Goal: Complete application form: Complete application form

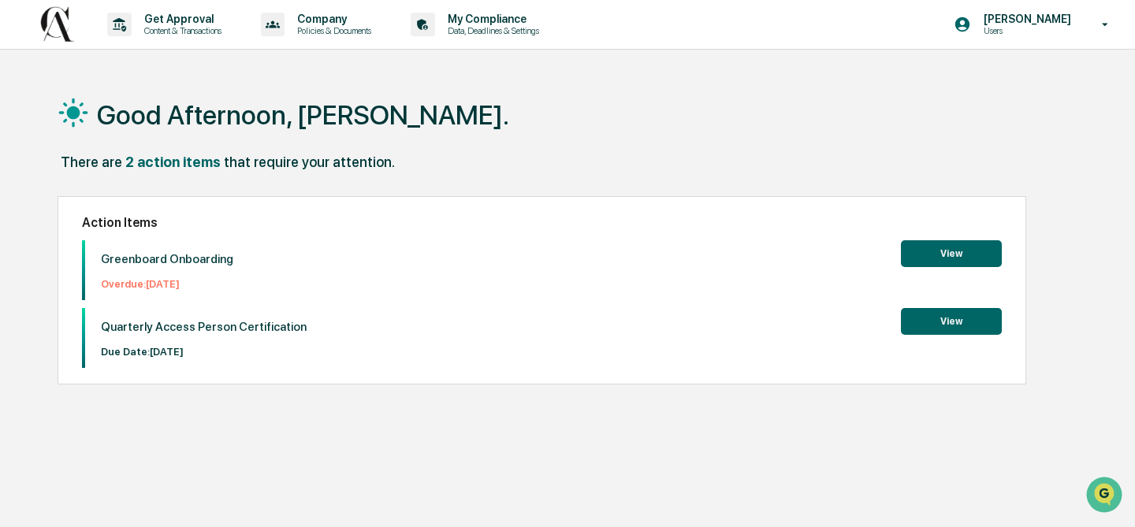
click at [946, 252] on button "View" at bounding box center [951, 253] width 101 height 27
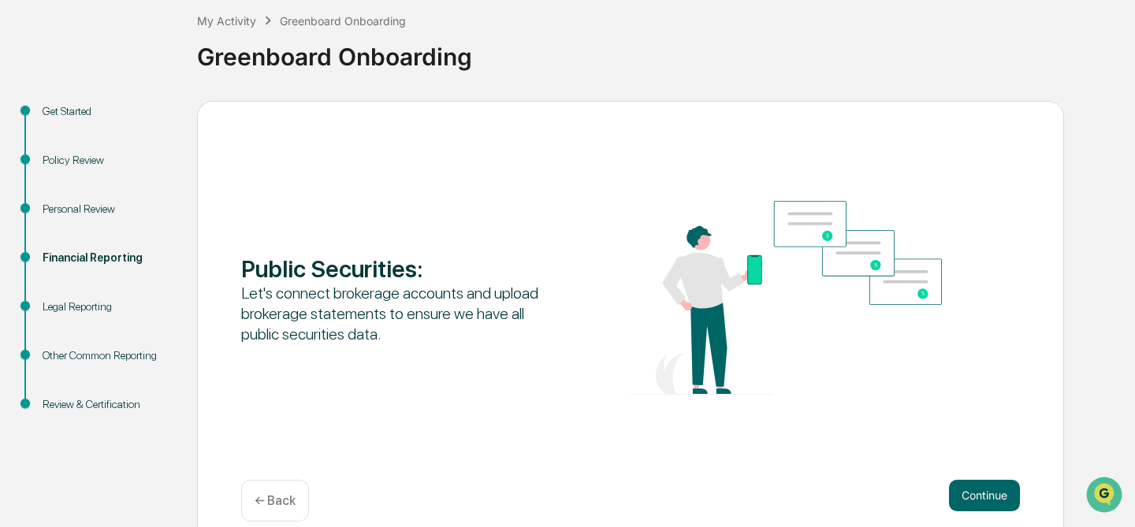
scroll to position [108, 0]
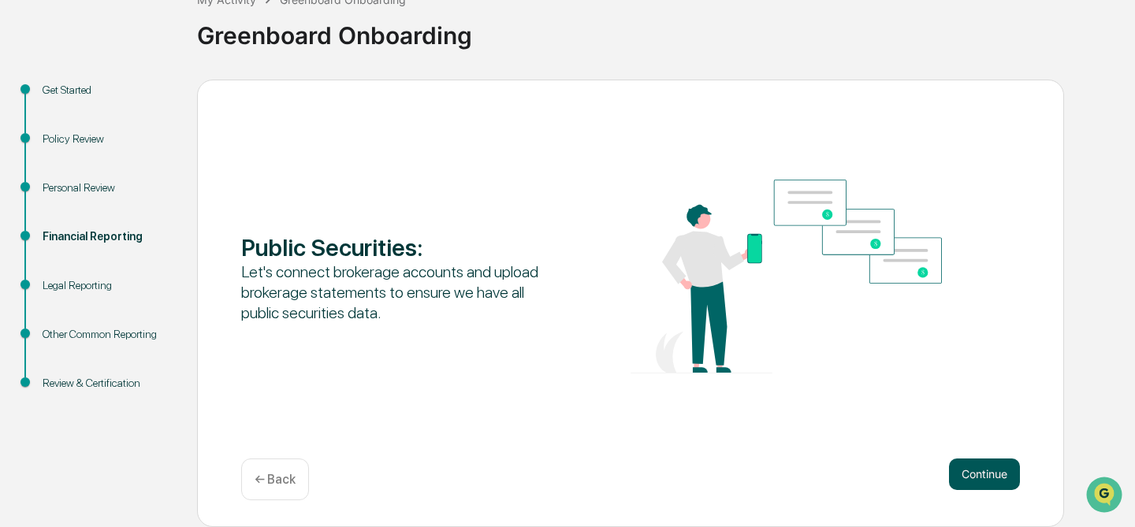
click at [991, 474] on button "Continue" at bounding box center [984, 475] width 71 height 32
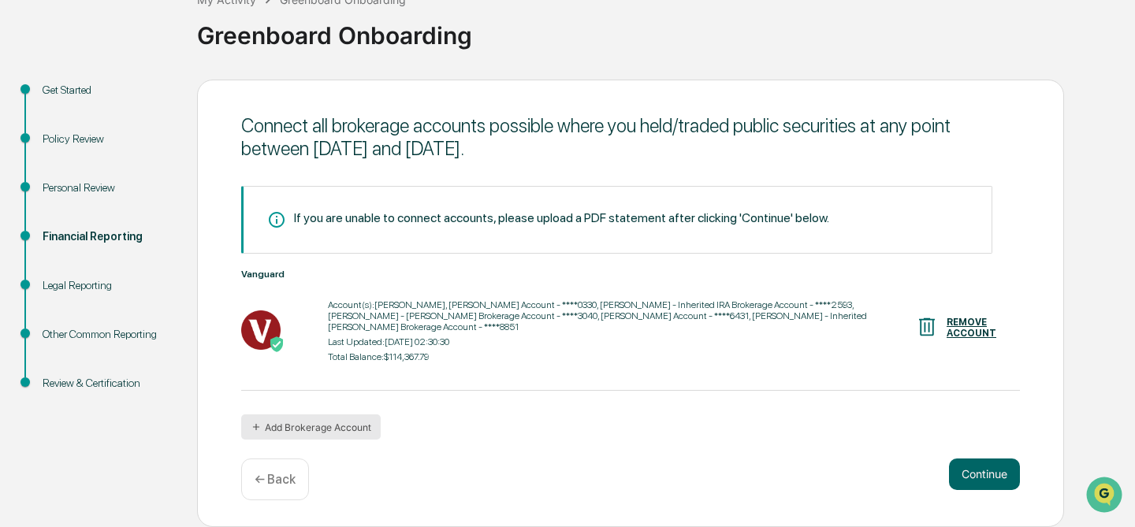
click at [334, 428] on button "Add Brokerage Account" at bounding box center [310, 426] width 139 height 25
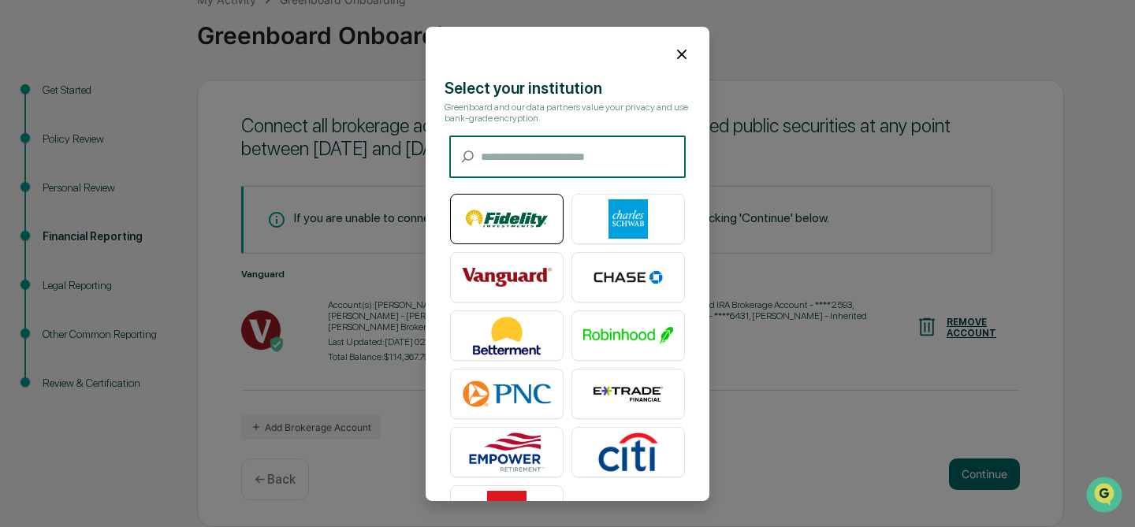
click at [522, 223] on img at bounding box center [507, 218] width 90 height 39
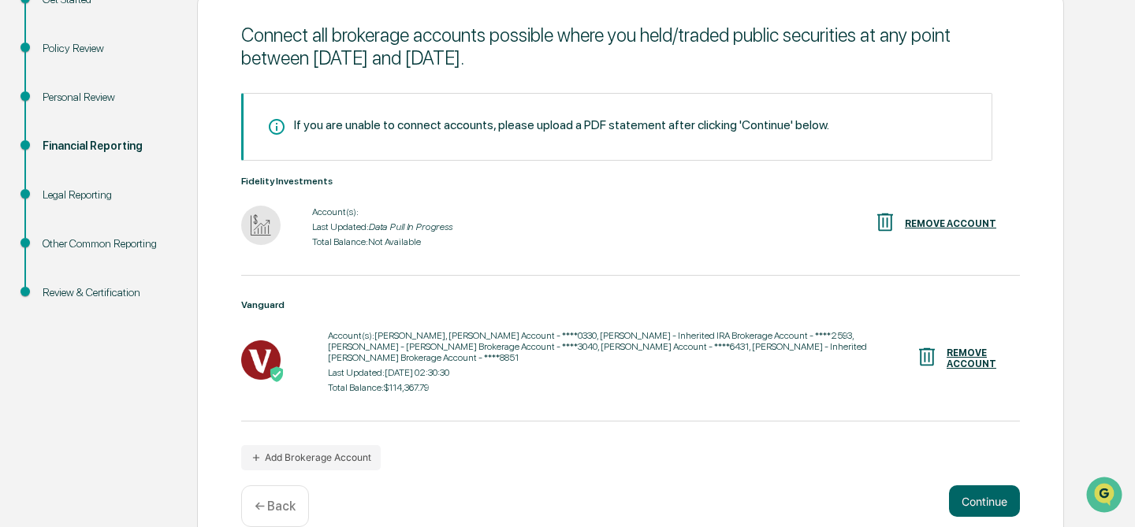
scroll to position [200, 0]
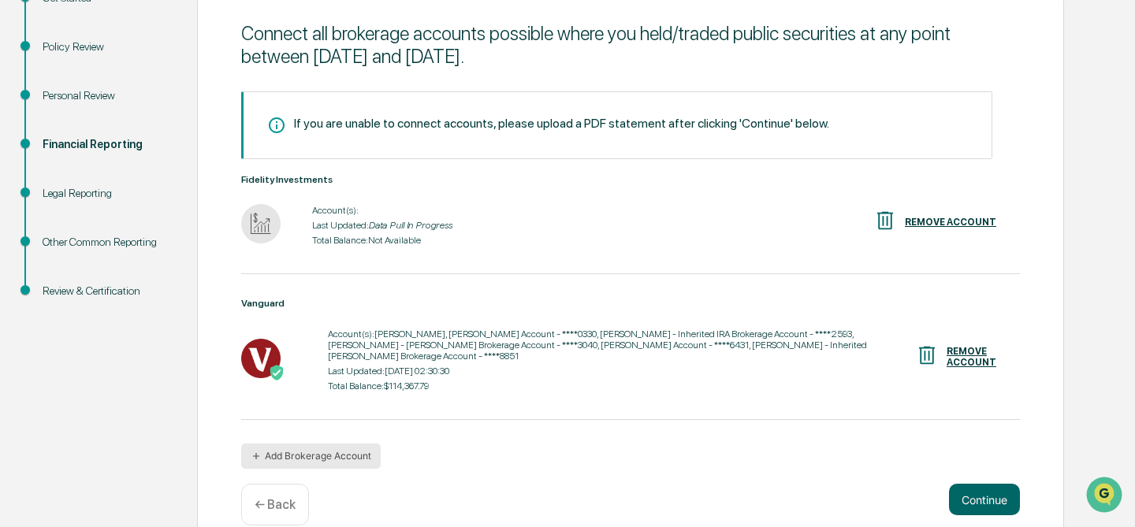
click at [325, 457] on button "Add Brokerage Account" at bounding box center [310, 456] width 139 height 25
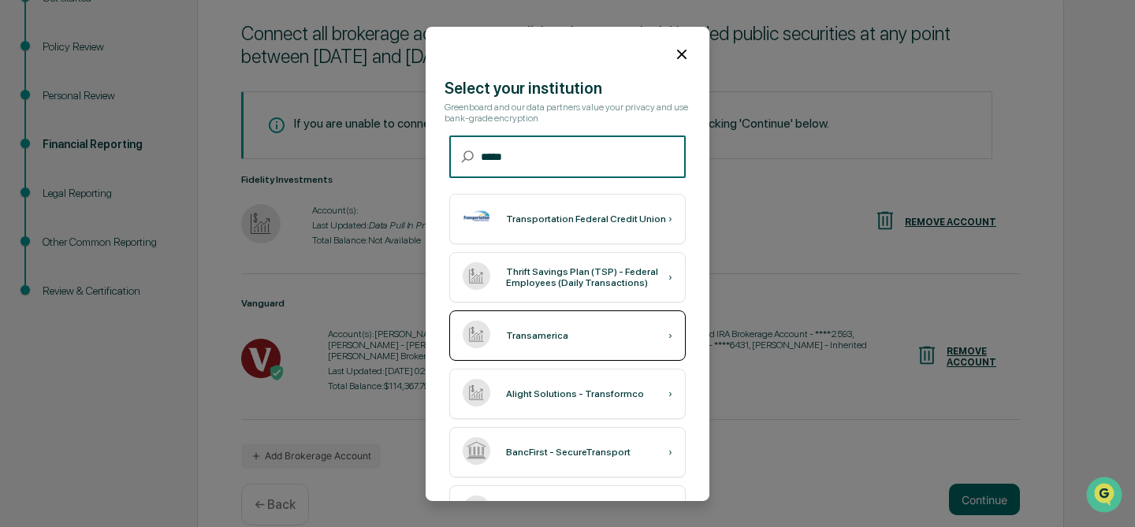
type input "*****"
click at [532, 339] on div "Transamerica" at bounding box center [537, 335] width 62 height 11
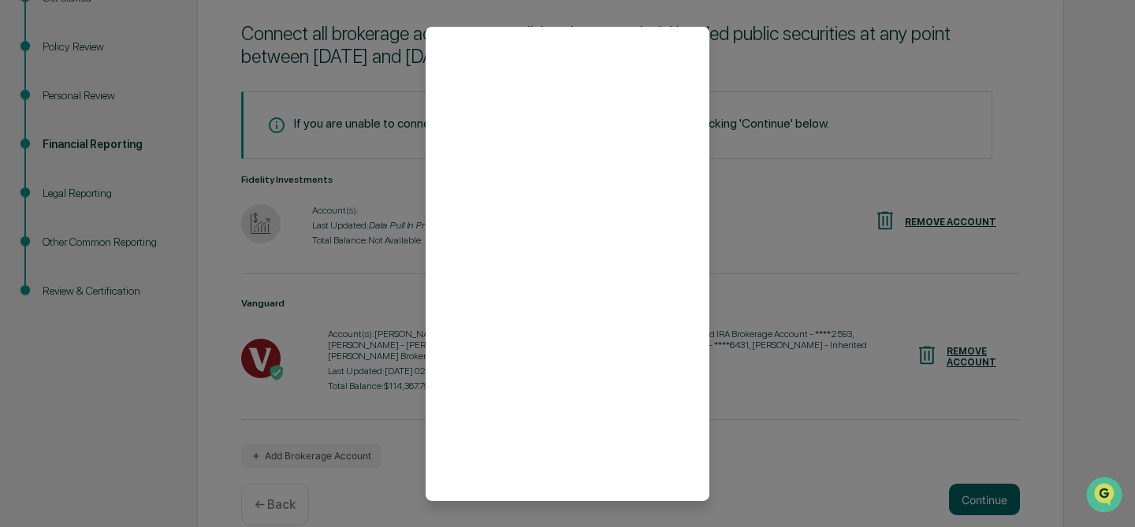
scroll to position [54, 0]
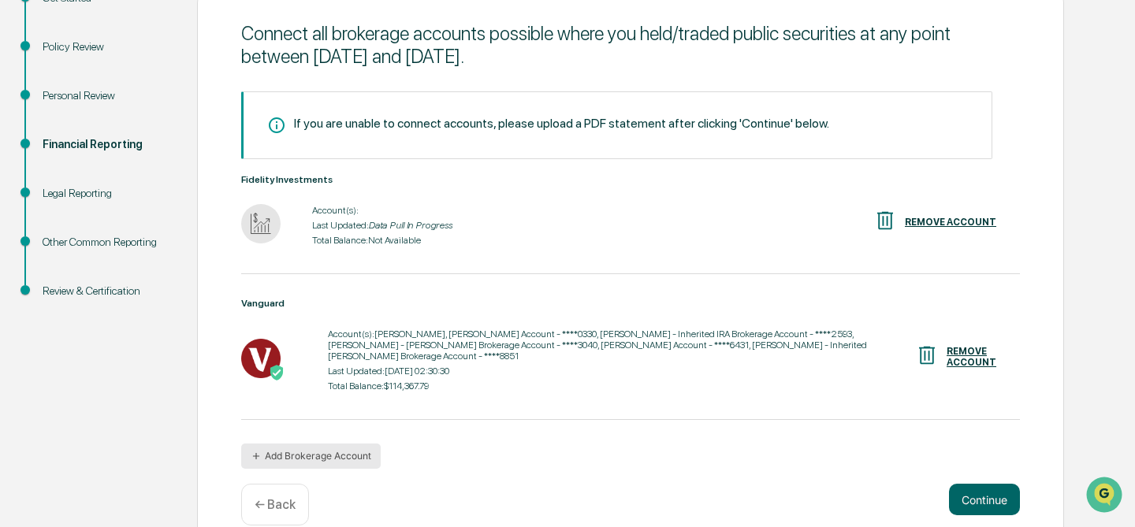
click at [299, 457] on button "Add Brokerage Account" at bounding box center [310, 456] width 139 height 25
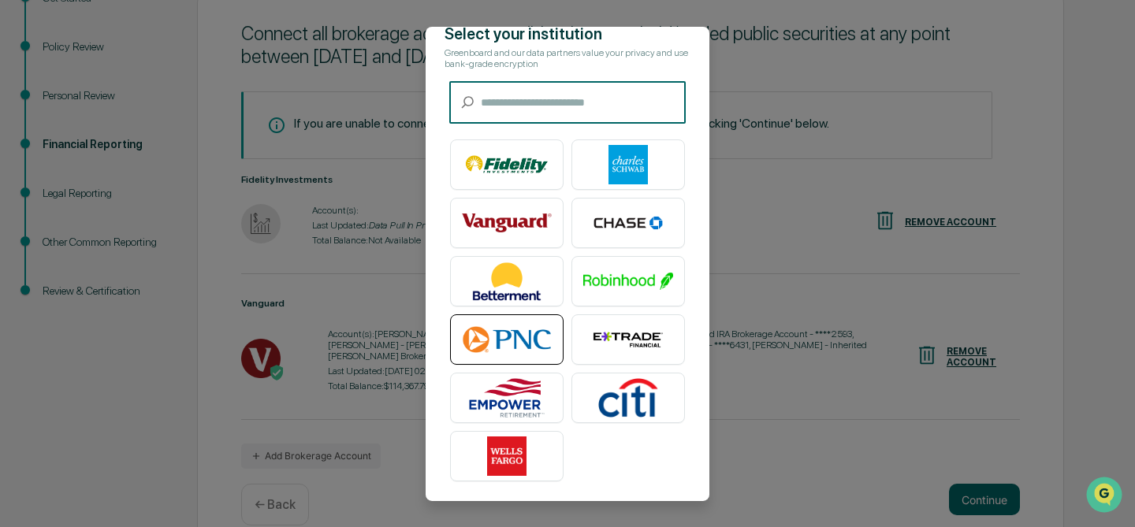
scroll to position [0, 0]
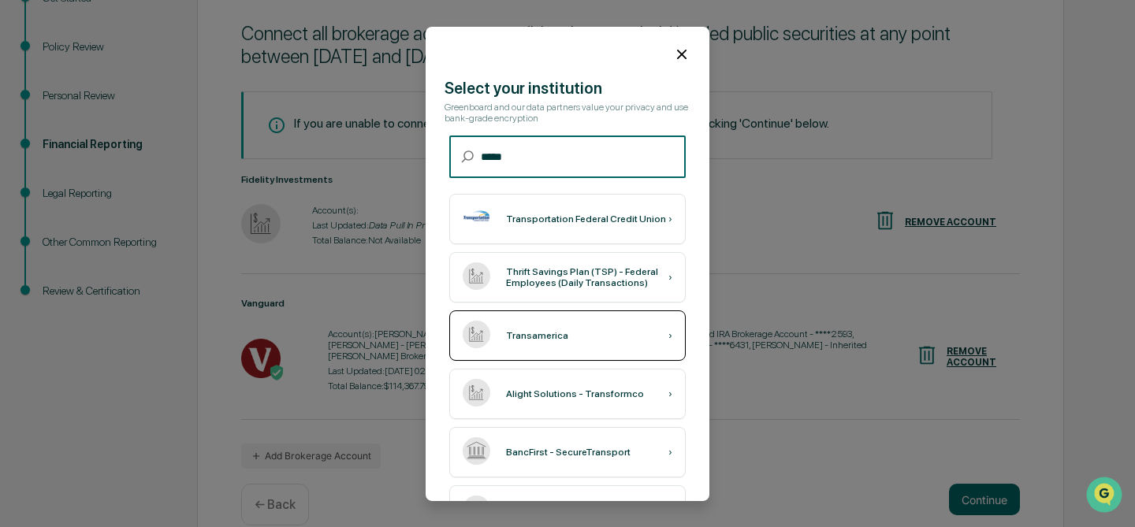
type input "*****"
click at [516, 333] on div "Transamerica" at bounding box center [537, 335] width 62 height 11
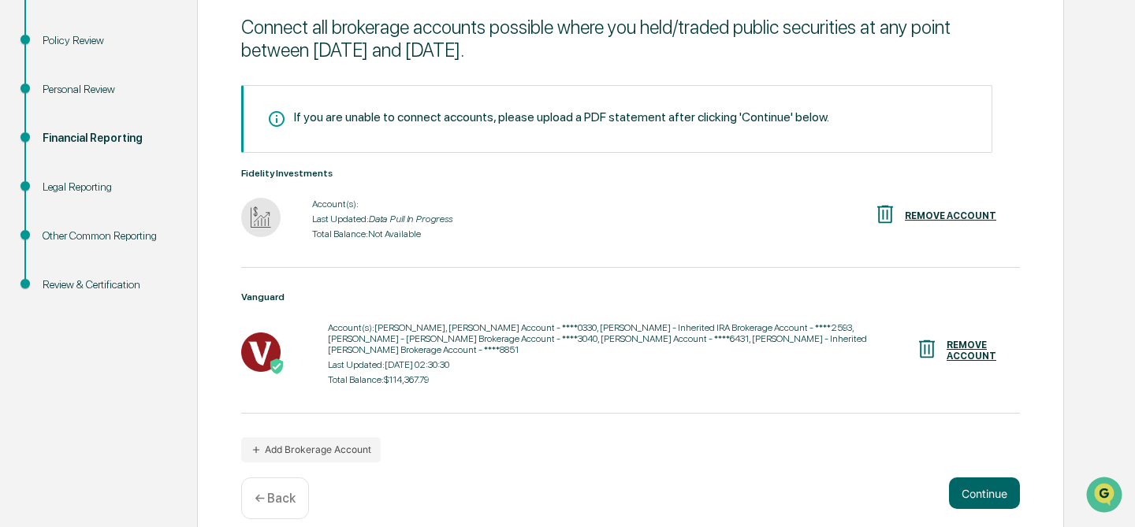
scroll to position [225, 0]
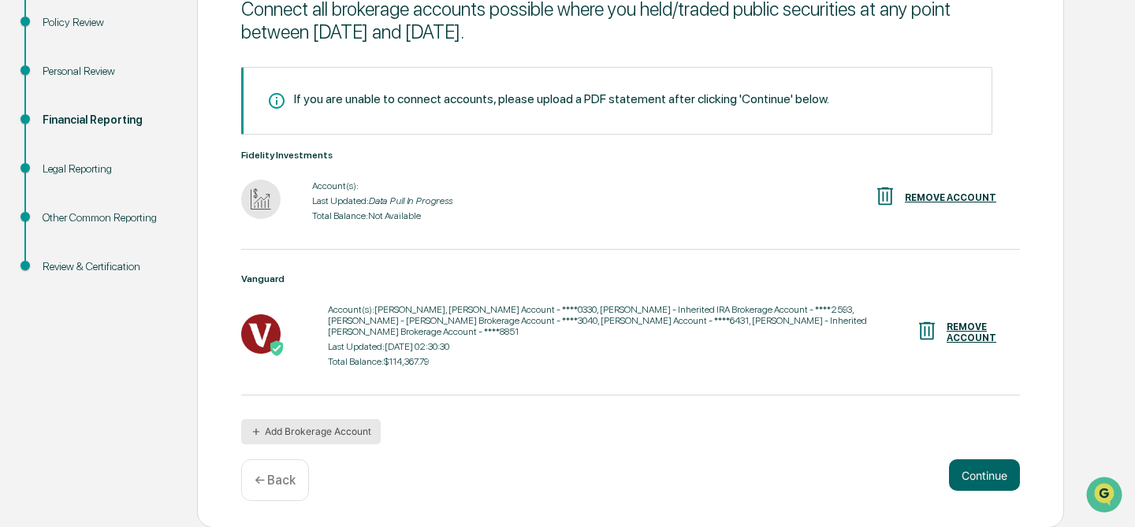
click at [301, 435] on button "Add Brokerage Account" at bounding box center [310, 431] width 139 height 25
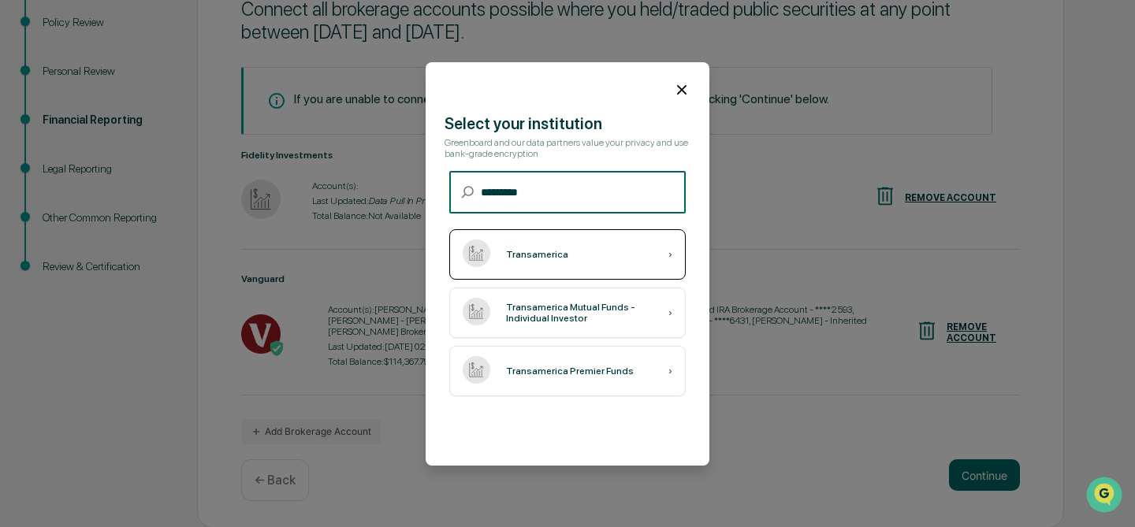
type input "*********"
click at [530, 231] on div "Transamerica ›" at bounding box center [567, 254] width 236 height 50
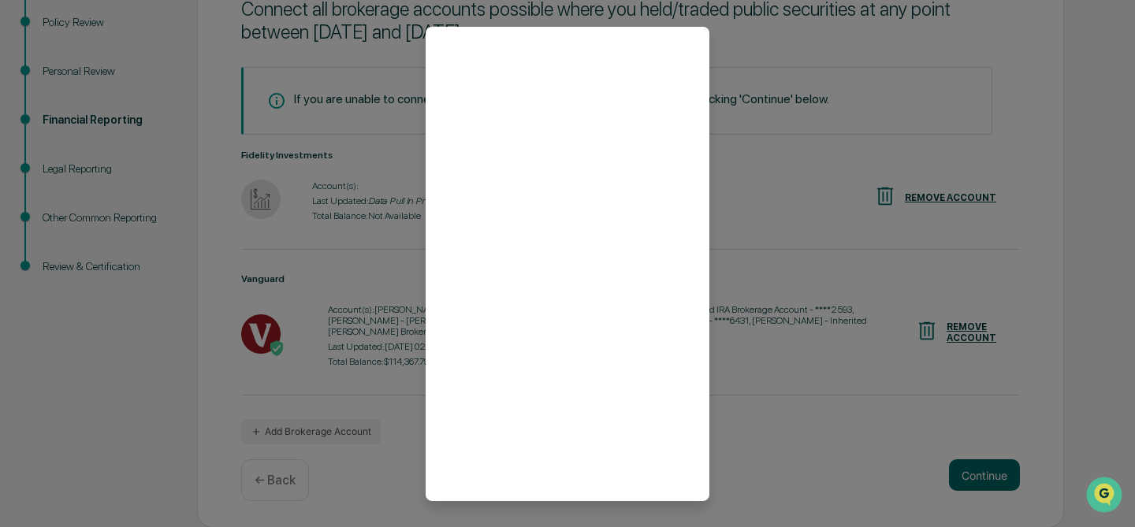
scroll to position [54, 0]
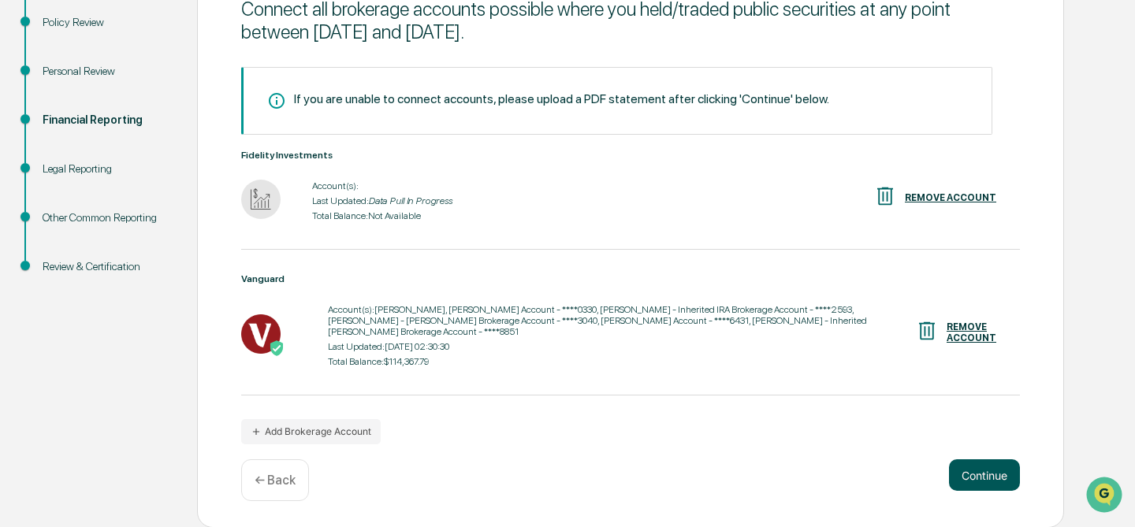
click at [980, 472] on button "Continue" at bounding box center [984, 475] width 71 height 32
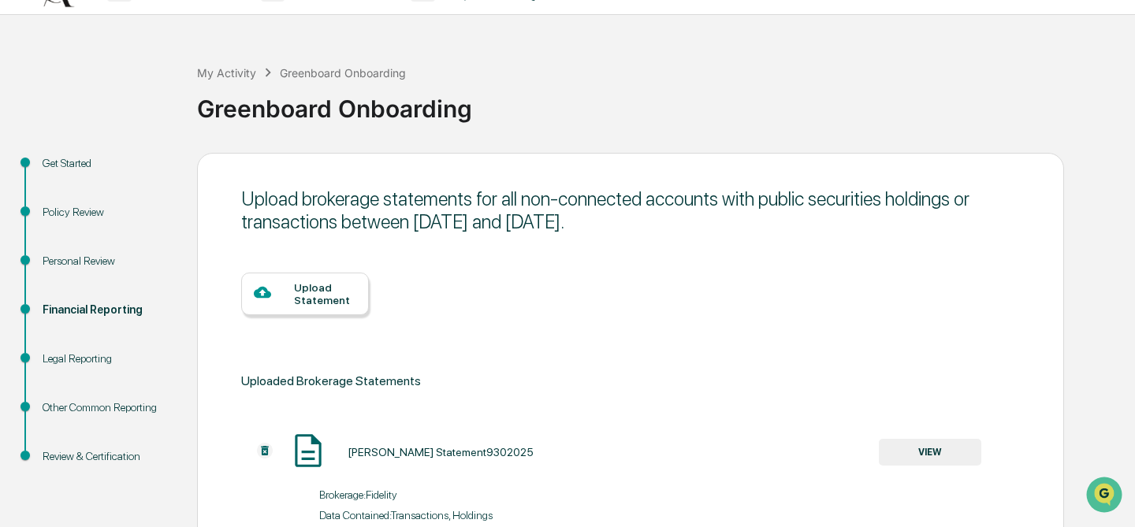
scroll to position [0, 0]
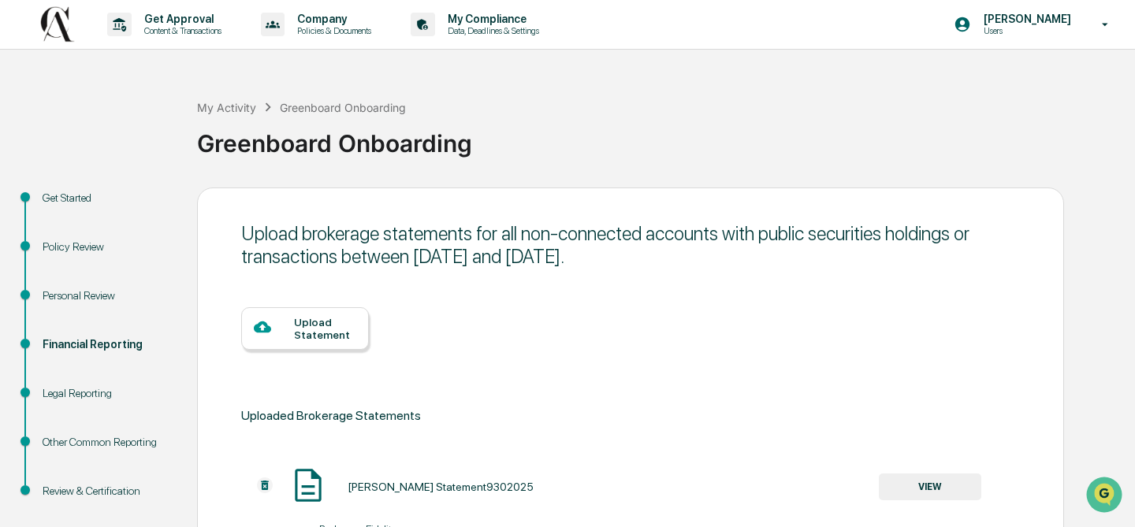
click at [322, 330] on div "Upload Statement" at bounding box center [325, 328] width 62 height 25
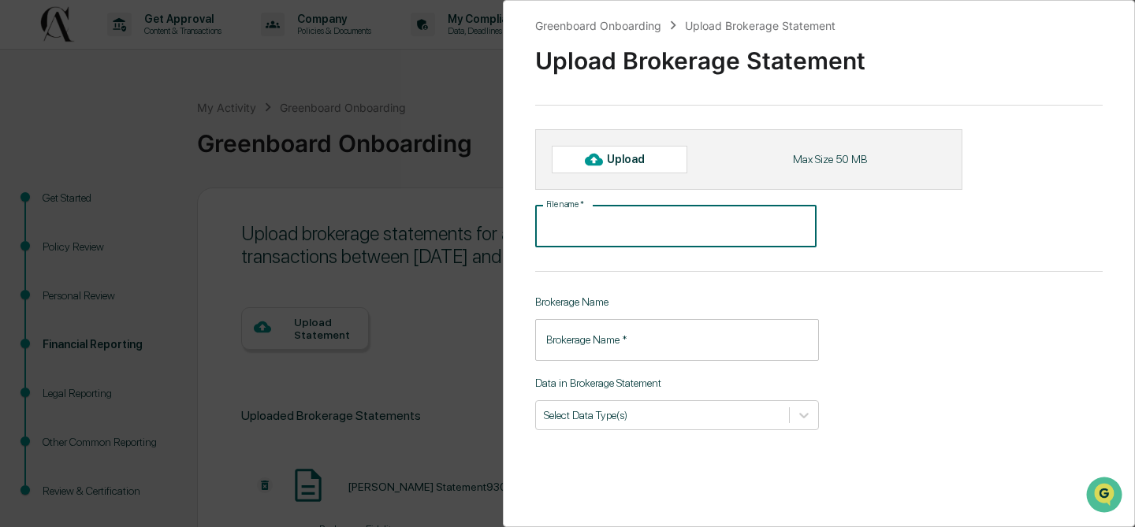
click at [567, 224] on input "File name   *" at bounding box center [675, 227] width 281 height 42
click at [591, 343] on input "Brokerage Name   *" at bounding box center [677, 340] width 284 height 42
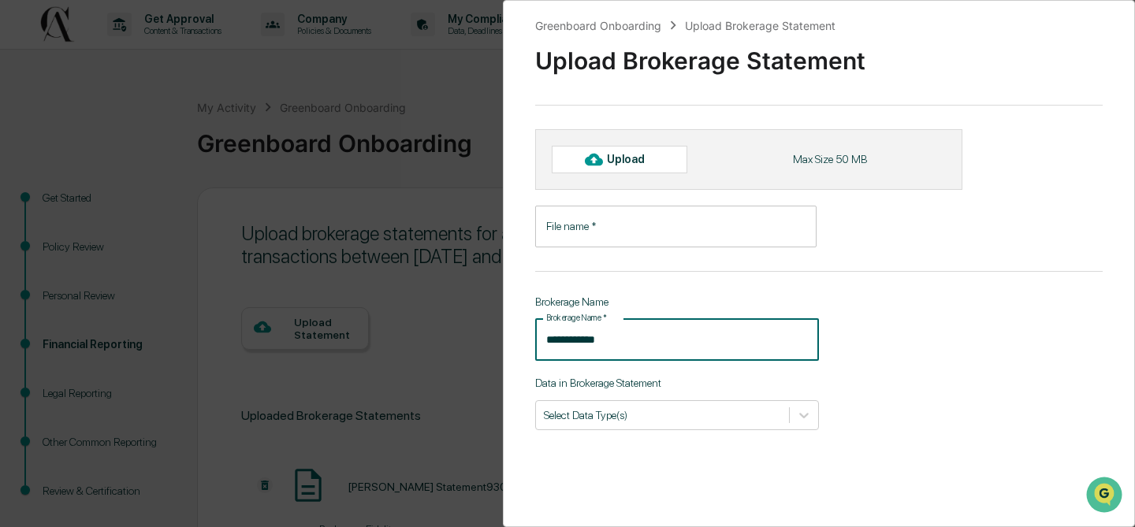
type input "**********"
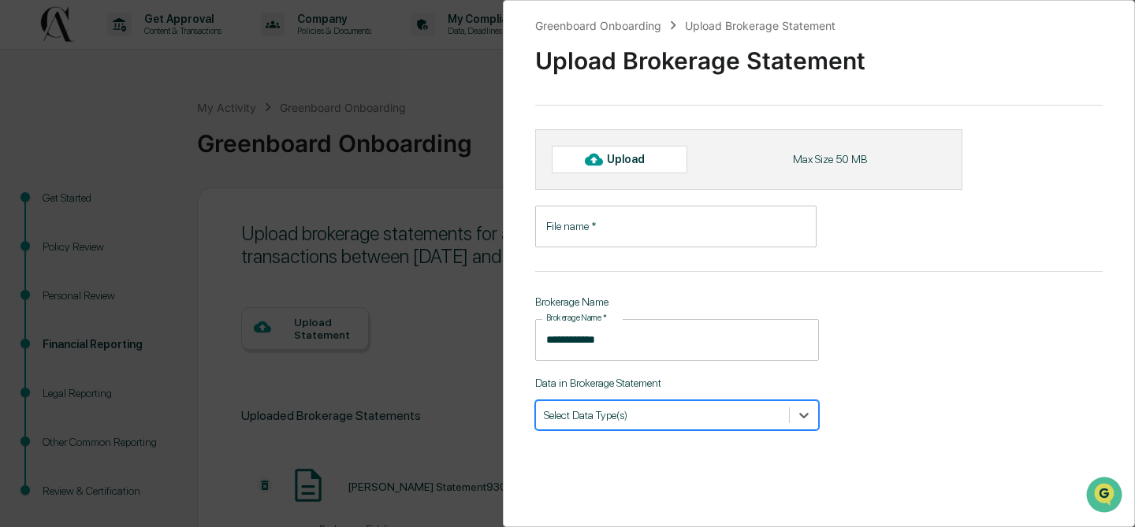
click at [602, 232] on input "File name   *" at bounding box center [675, 227] width 281 height 42
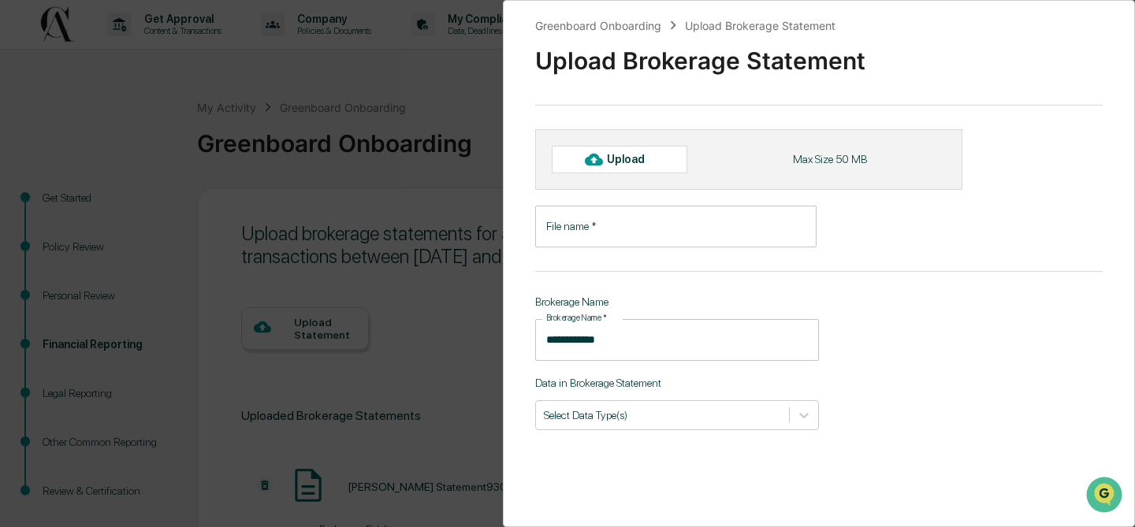
click at [616, 161] on div "Upload" at bounding box center [632, 159] width 51 height 13
type input "**********"
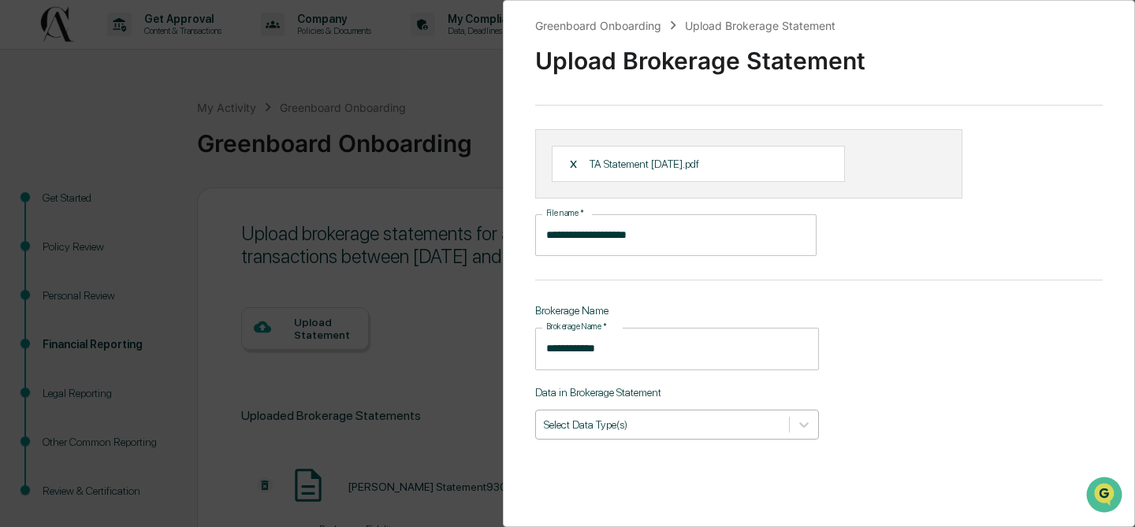
click at [578, 422] on div at bounding box center [662, 424] width 237 height 15
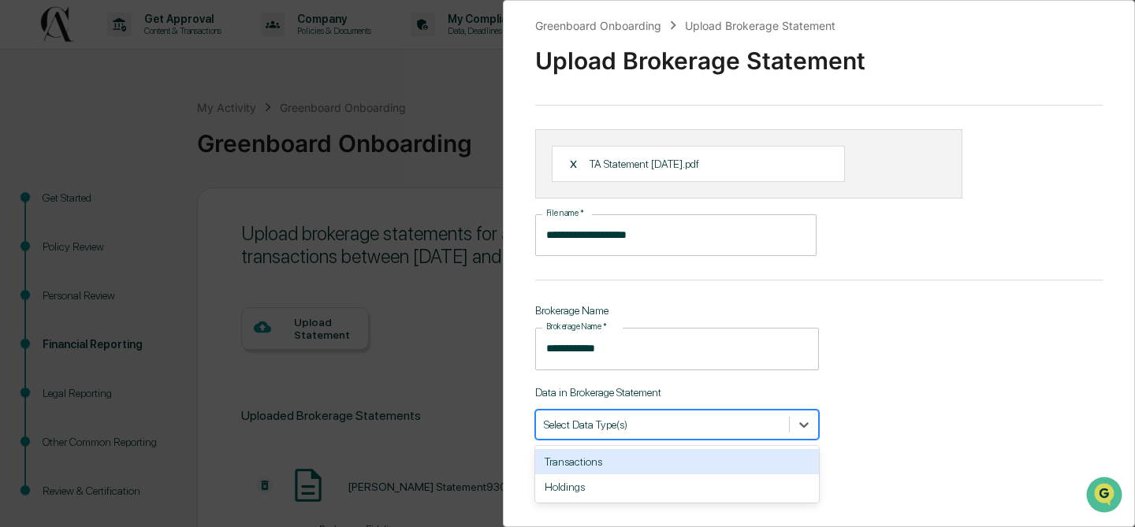
click at [566, 463] on div "Transactions" at bounding box center [677, 461] width 284 height 25
click at [566, 463] on div "Holdings" at bounding box center [677, 461] width 284 height 25
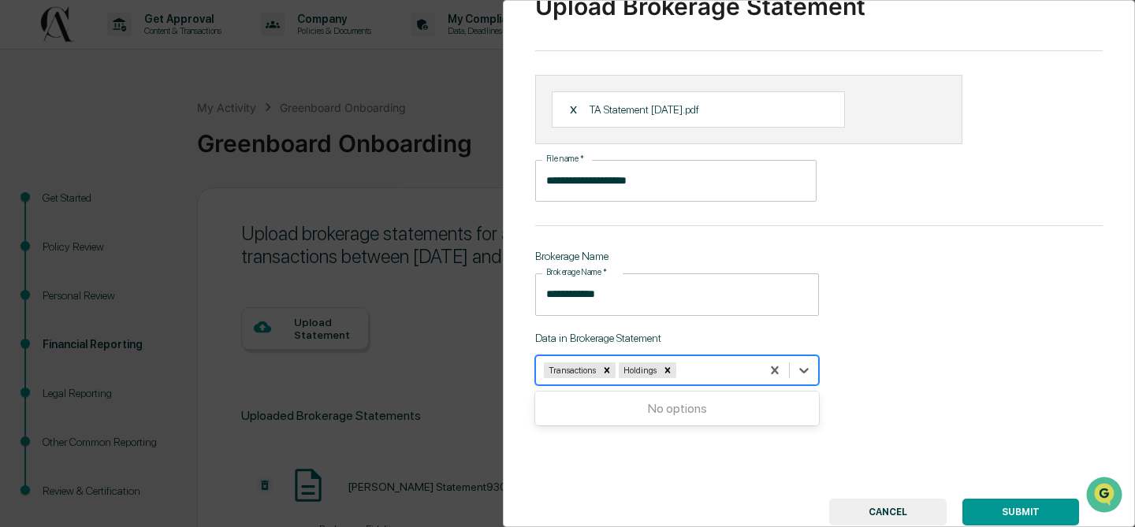
scroll to position [102, 0]
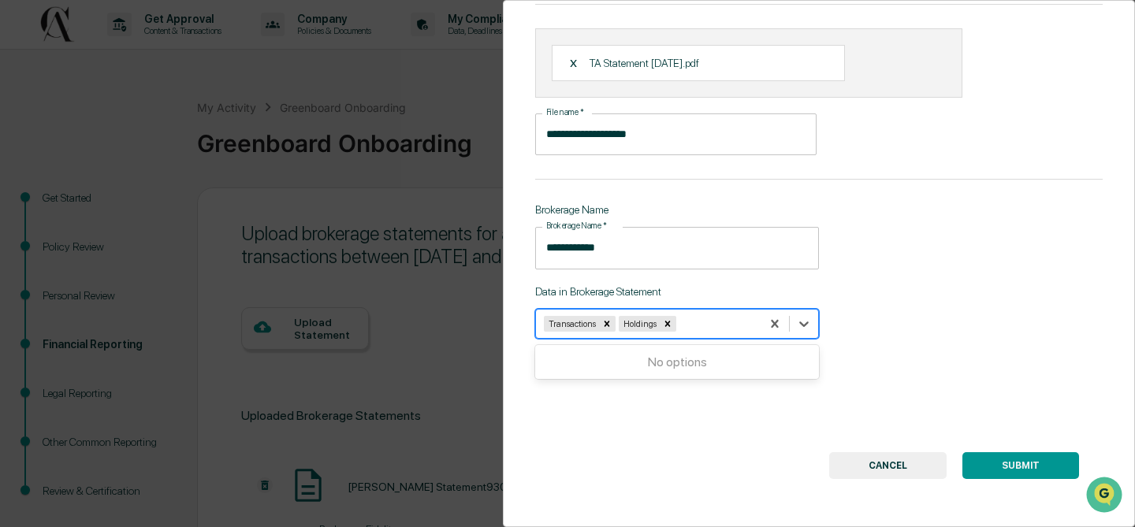
click at [1038, 470] on button "SUBMIT" at bounding box center [1020, 465] width 117 height 27
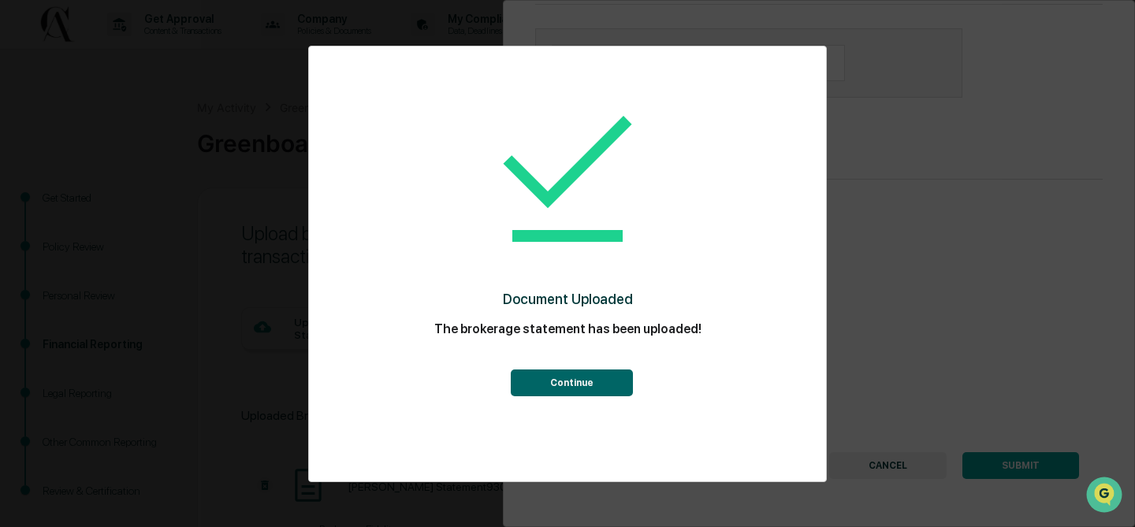
click at [537, 386] on button "Continue" at bounding box center [572, 383] width 122 height 27
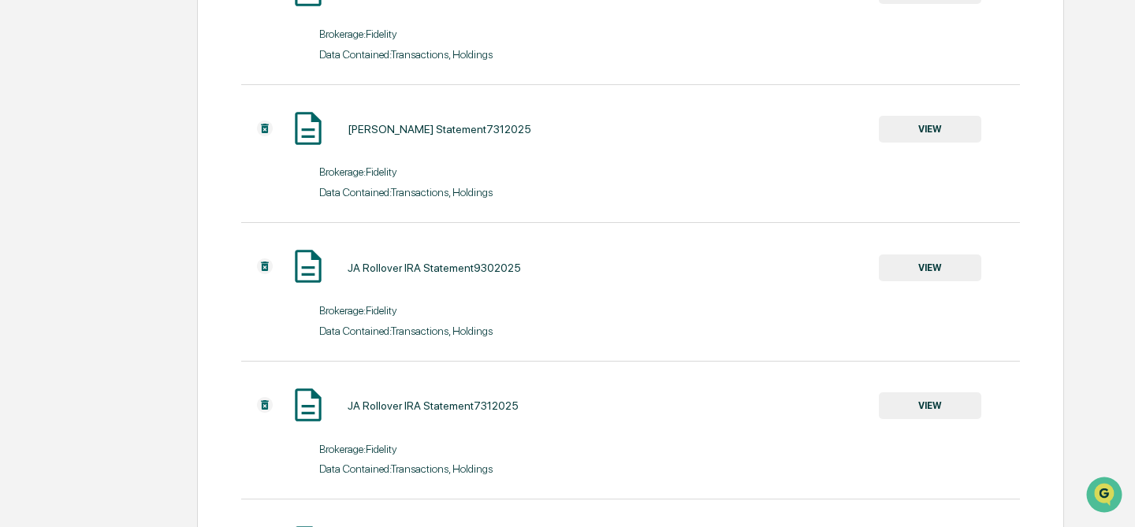
scroll to position [834, 0]
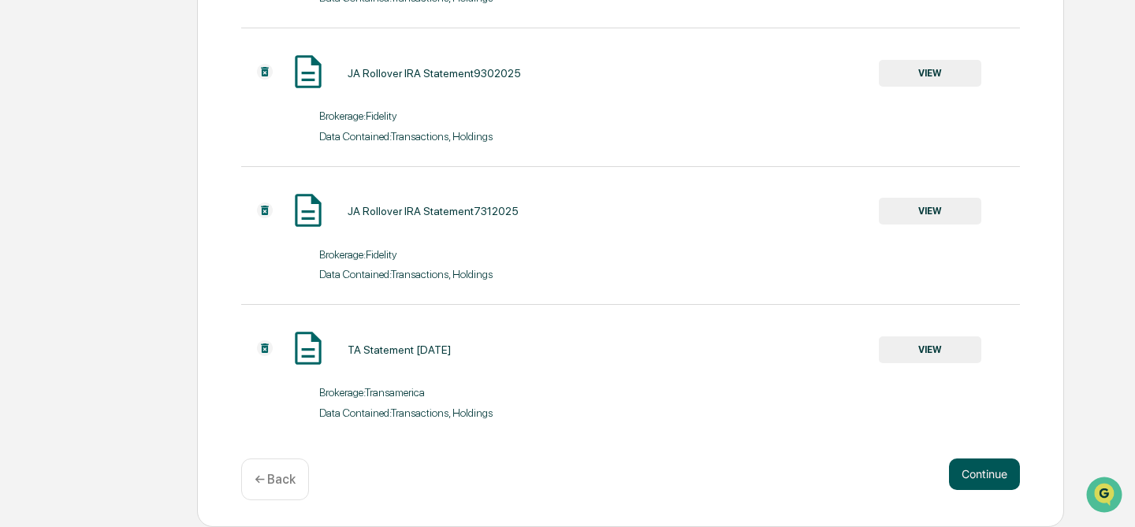
click at [984, 481] on button "Continue" at bounding box center [984, 475] width 71 height 32
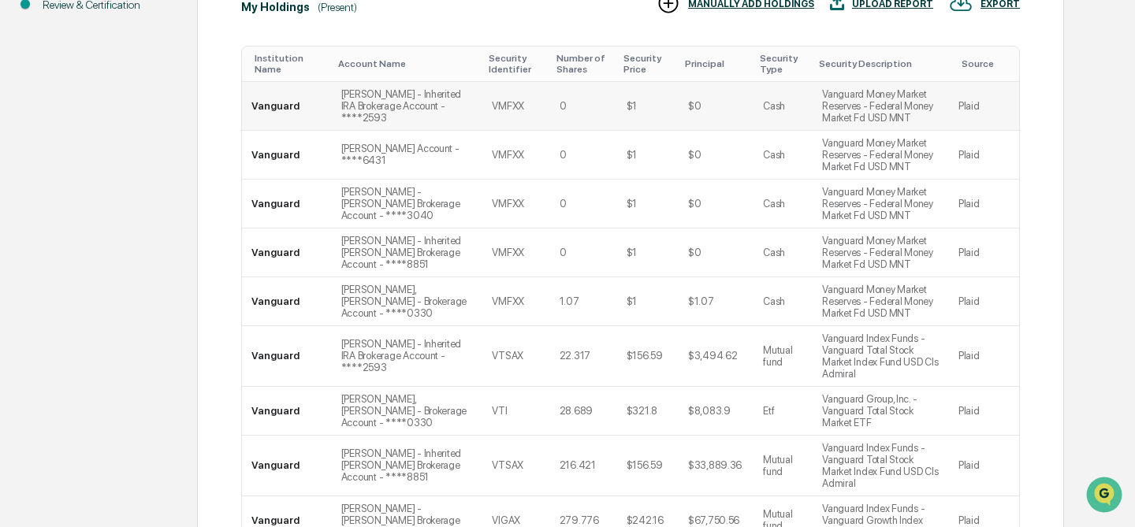
scroll to position [716, 0]
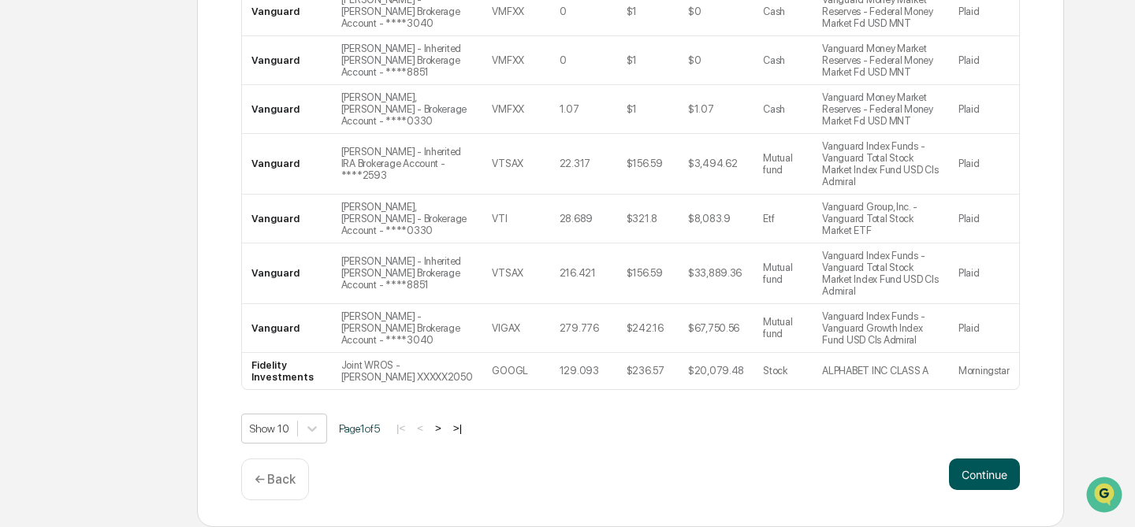
click at [985, 475] on button "Continue" at bounding box center [984, 475] width 71 height 32
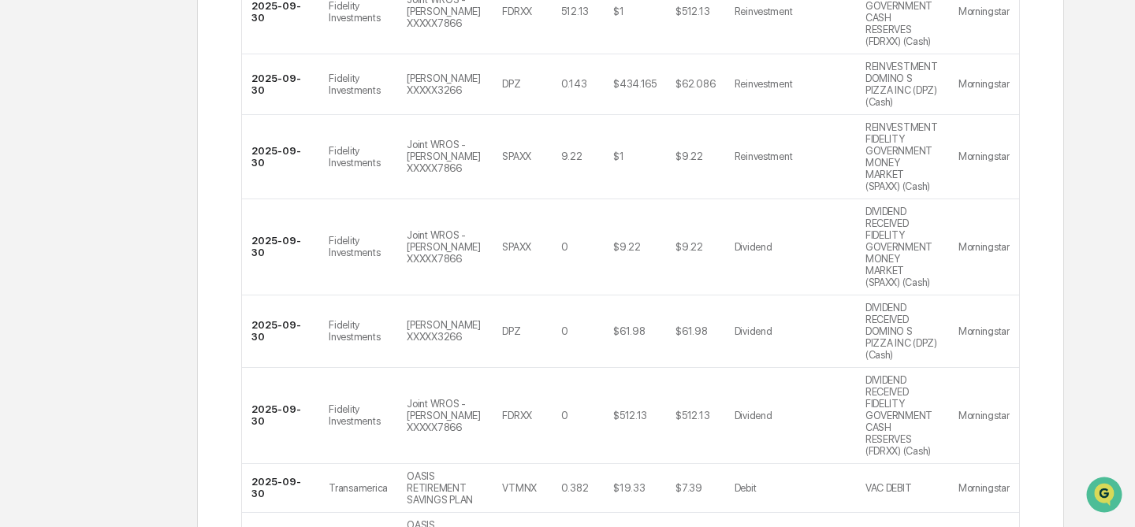
scroll to position [1022, 0]
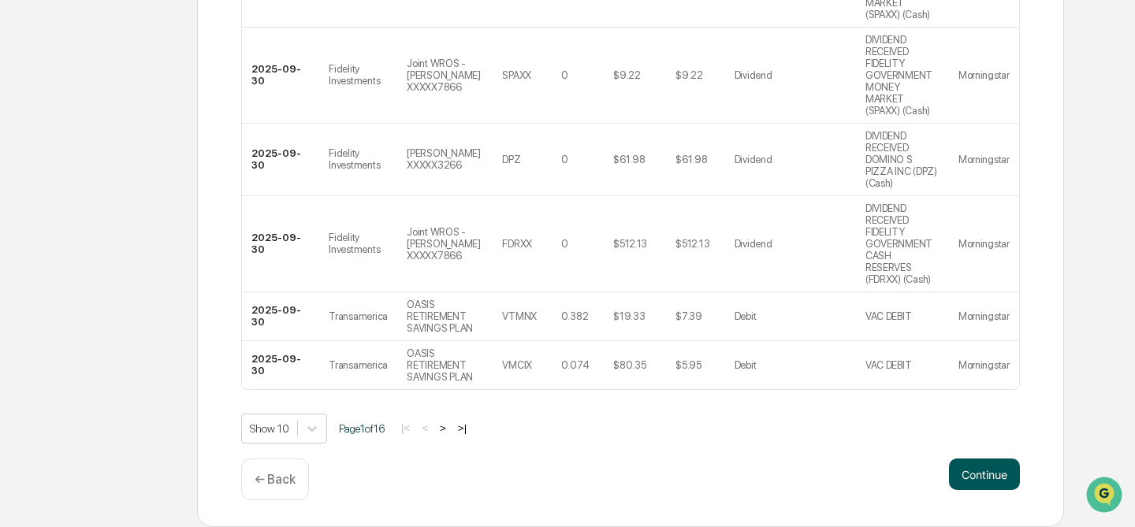
click at [982, 481] on button "Continue" at bounding box center [984, 475] width 71 height 32
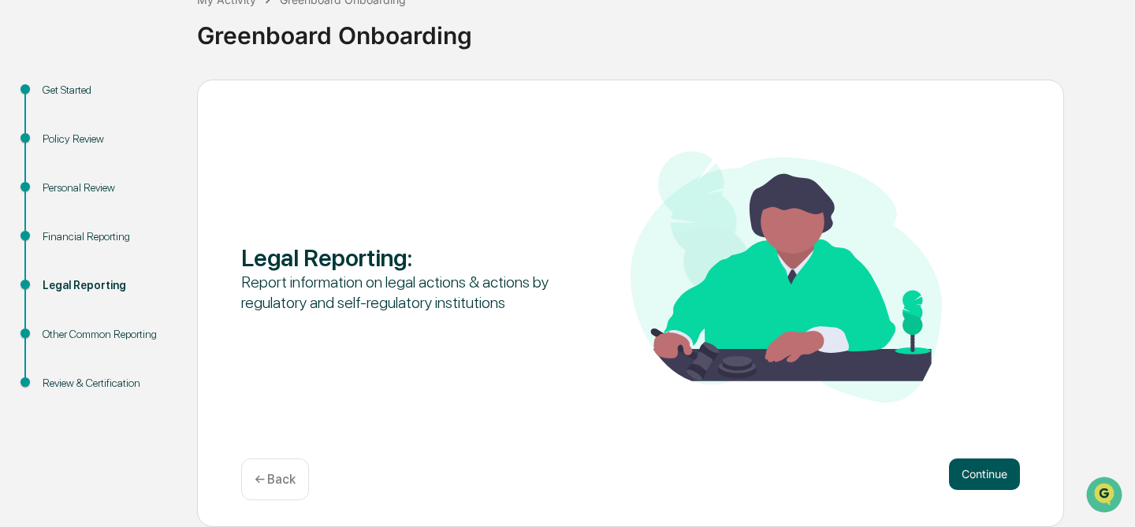
click at [980, 474] on button "Continue" at bounding box center [984, 475] width 71 height 32
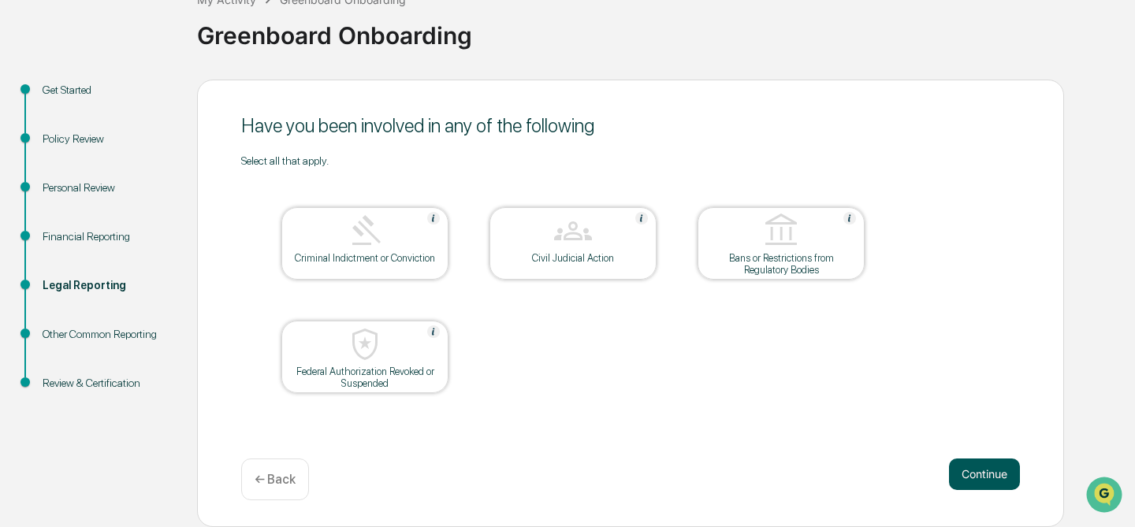
click at [993, 478] on button "Continue" at bounding box center [984, 475] width 71 height 32
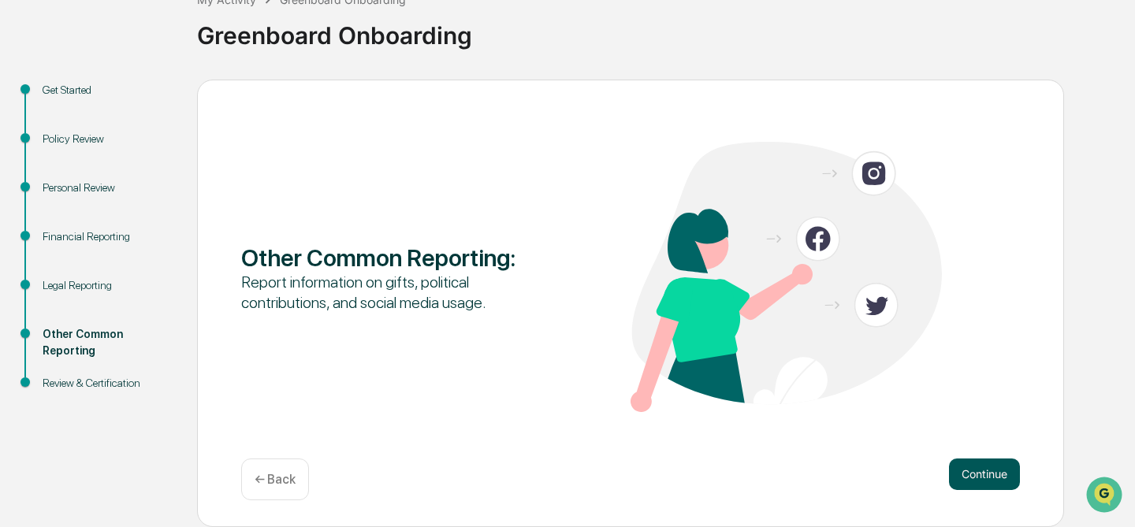
click at [975, 475] on button "Continue" at bounding box center [984, 475] width 71 height 32
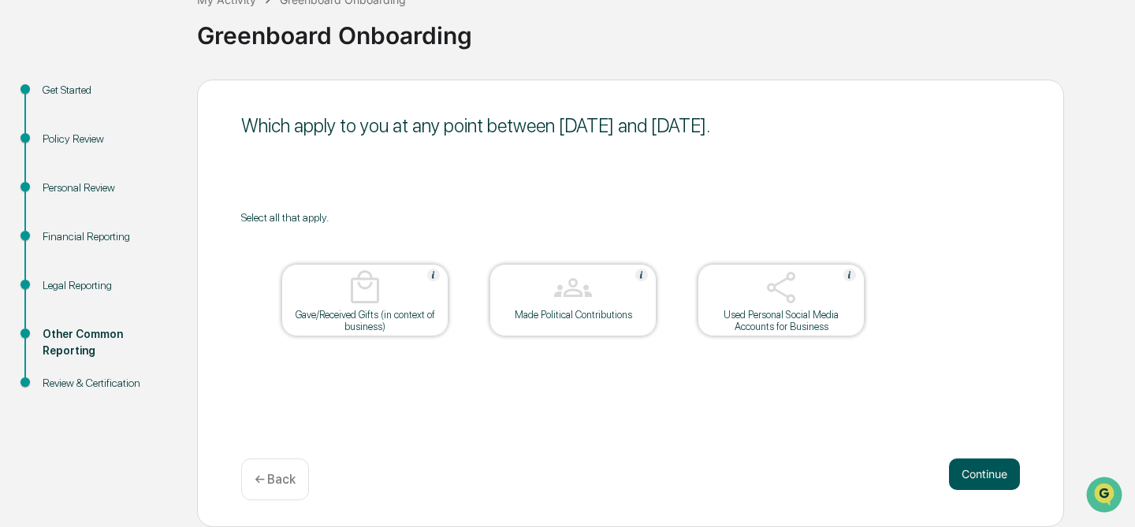
click at [988, 478] on button "Continue" at bounding box center [984, 475] width 71 height 32
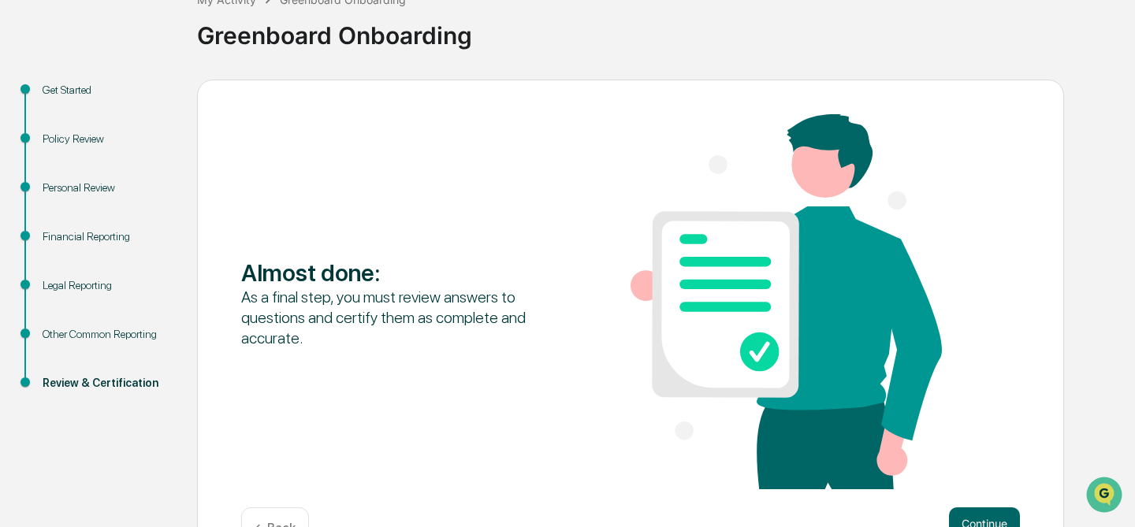
scroll to position [158, 0]
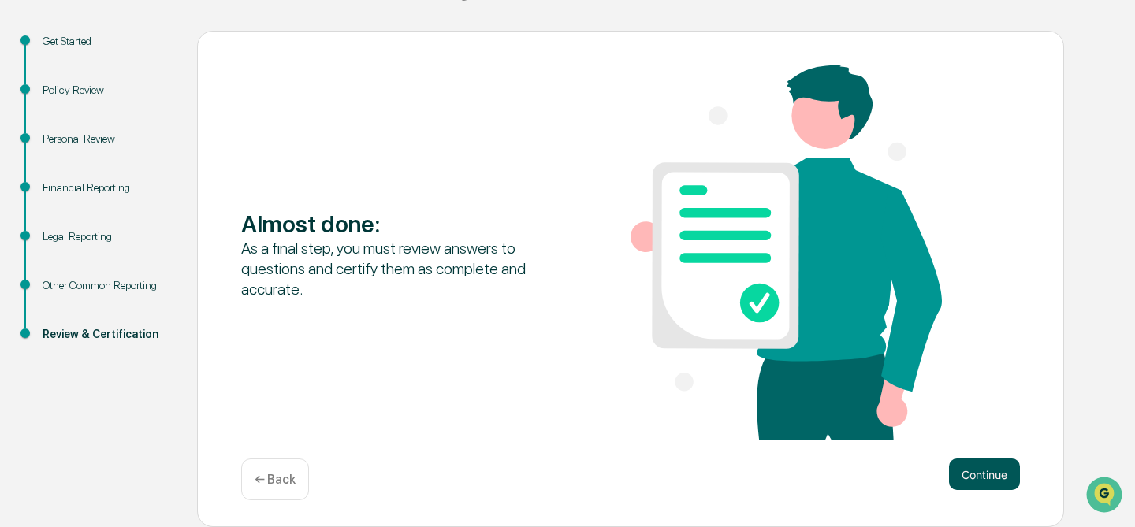
click at [985, 470] on button "Continue" at bounding box center [984, 475] width 71 height 32
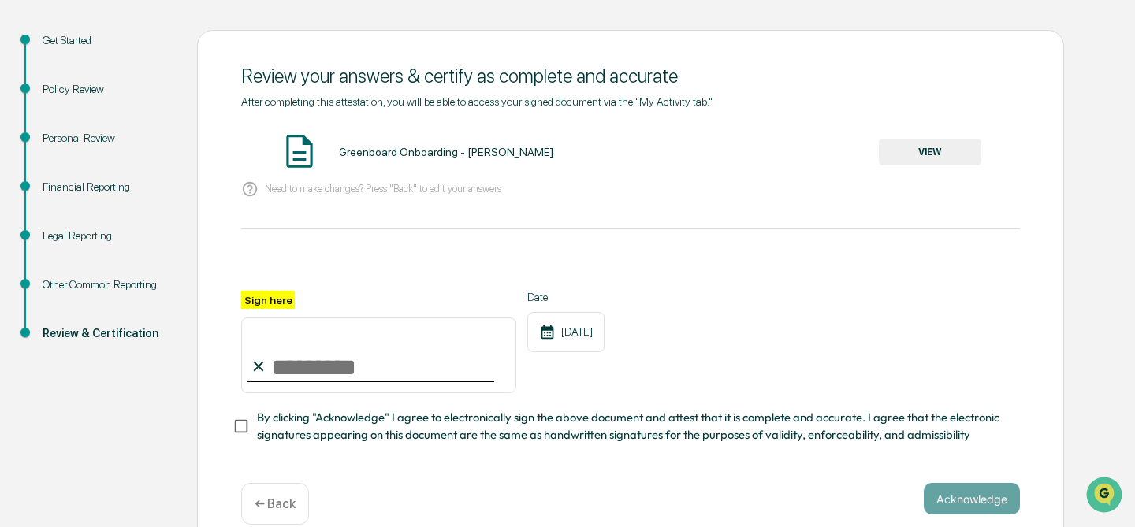
click at [282, 365] on input "Sign here" at bounding box center [378, 356] width 275 height 76
type input "**********"
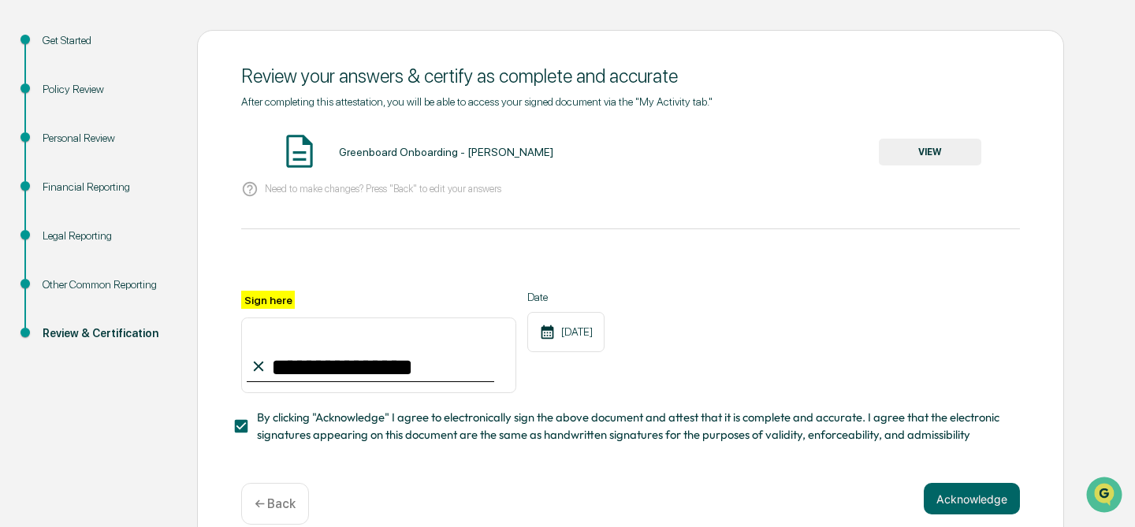
scroll to position [181, 0]
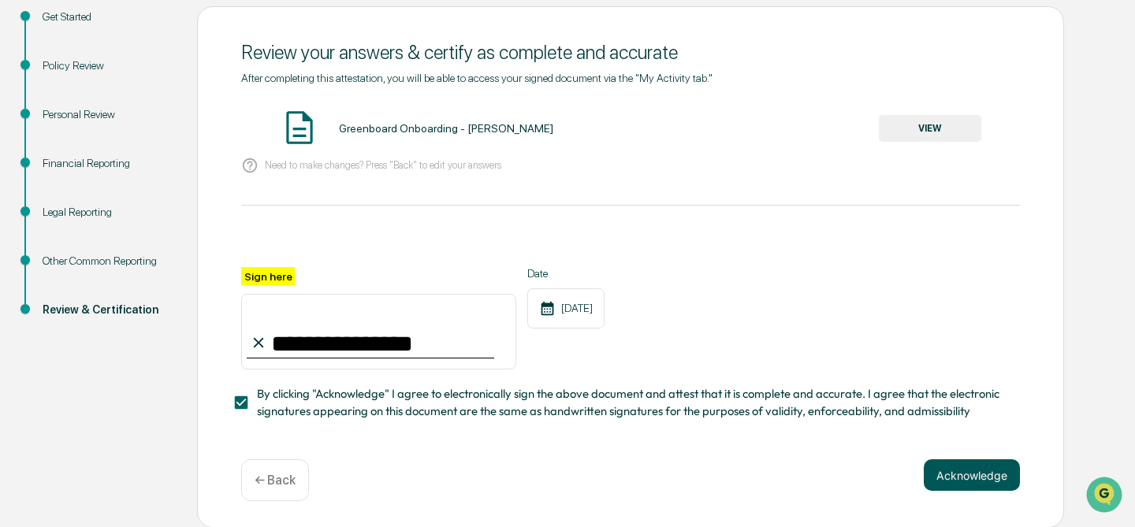
click at [963, 474] on button "Acknowledge" at bounding box center [972, 475] width 96 height 32
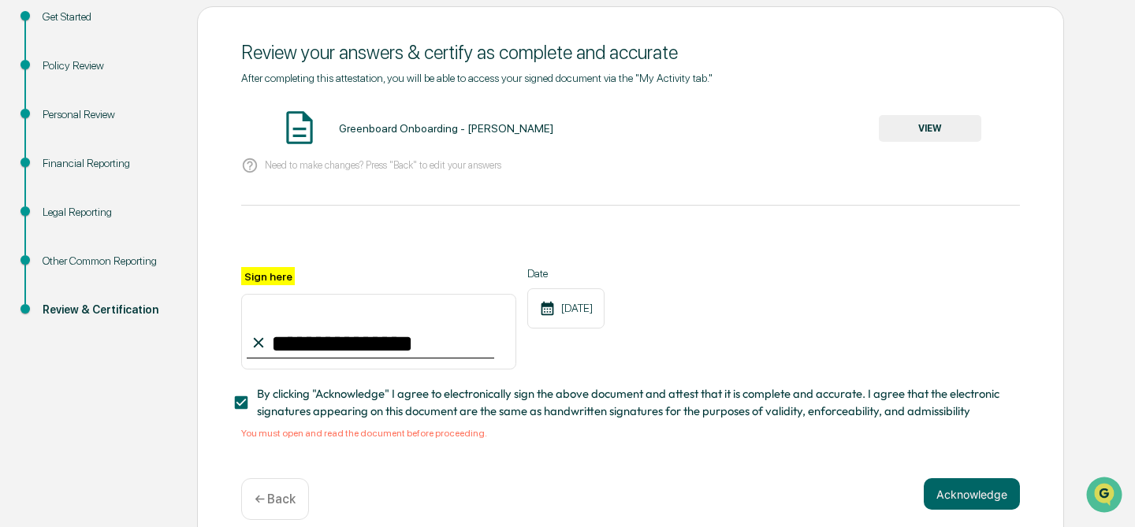
click at [940, 125] on button "VIEW" at bounding box center [930, 128] width 102 height 27
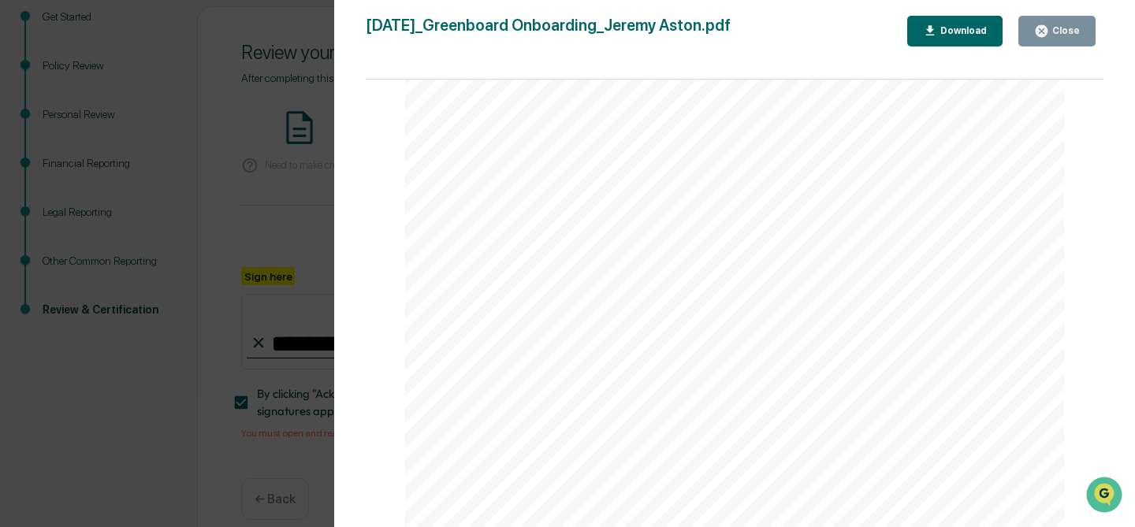
scroll to position [200, 0]
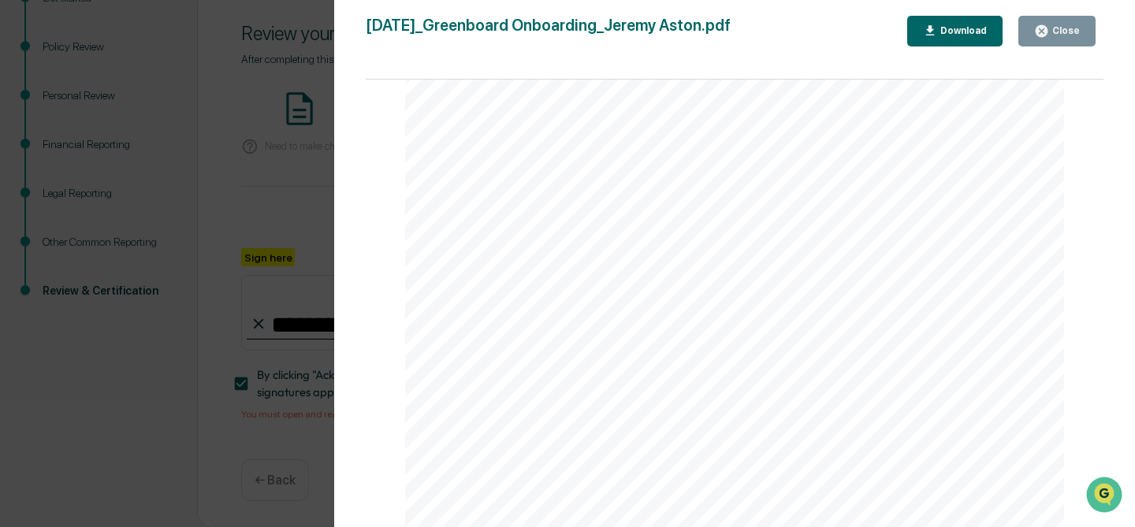
click at [1052, 26] on div "Close" at bounding box center [1064, 30] width 31 height 11
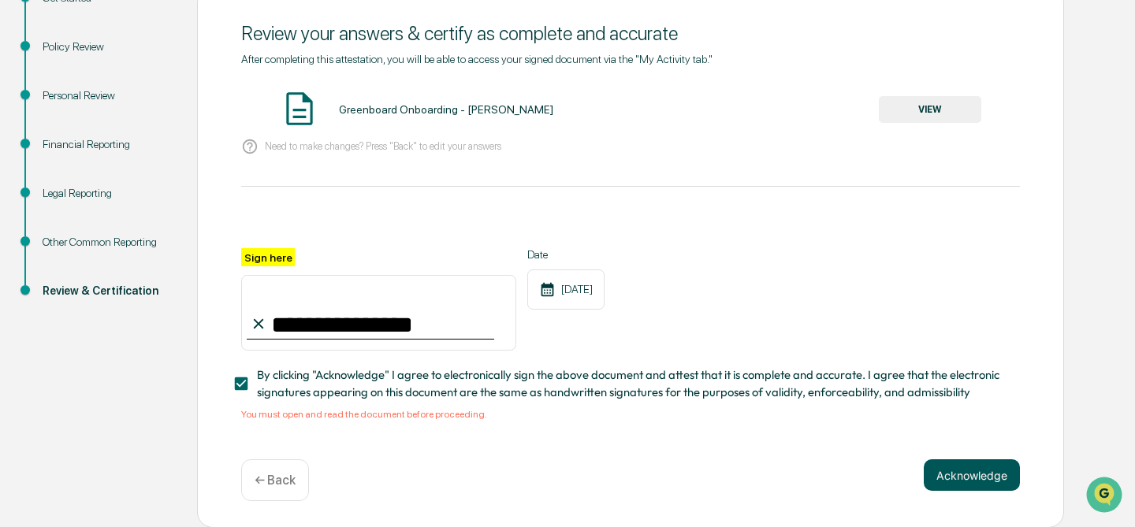
click at [953, 473] on button "Acknowledge" at bounding box center [972, 475] width 96 height 32
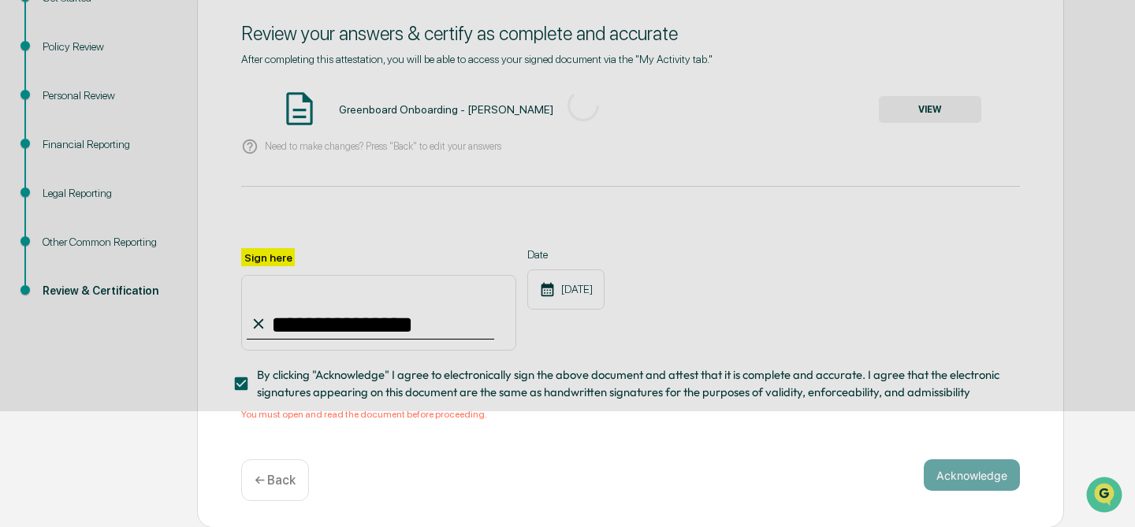
scroll to position [108, 0]
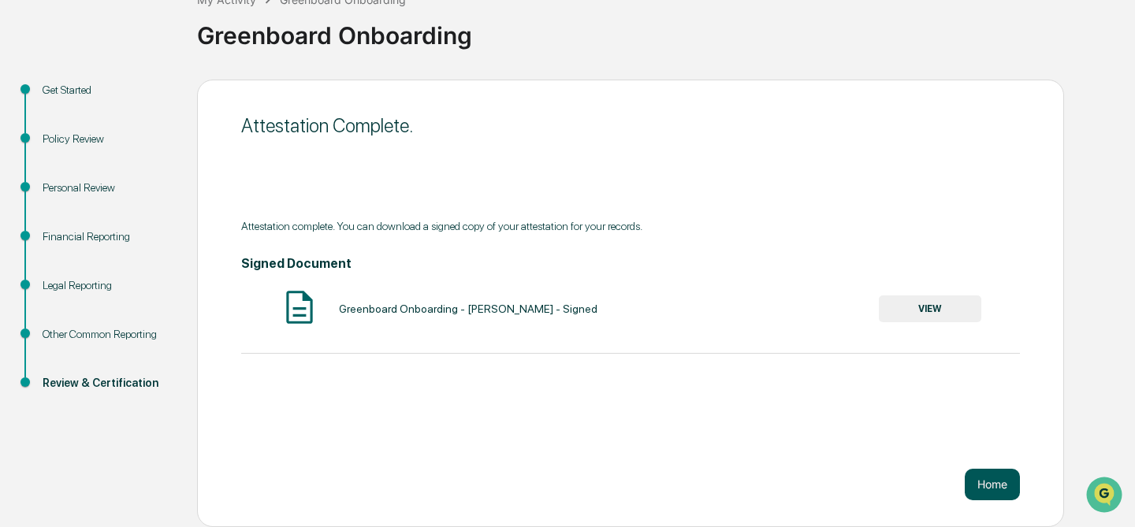
click at [995, 486] on button "Home" at bounding box center [992, 485] width 55 height 32
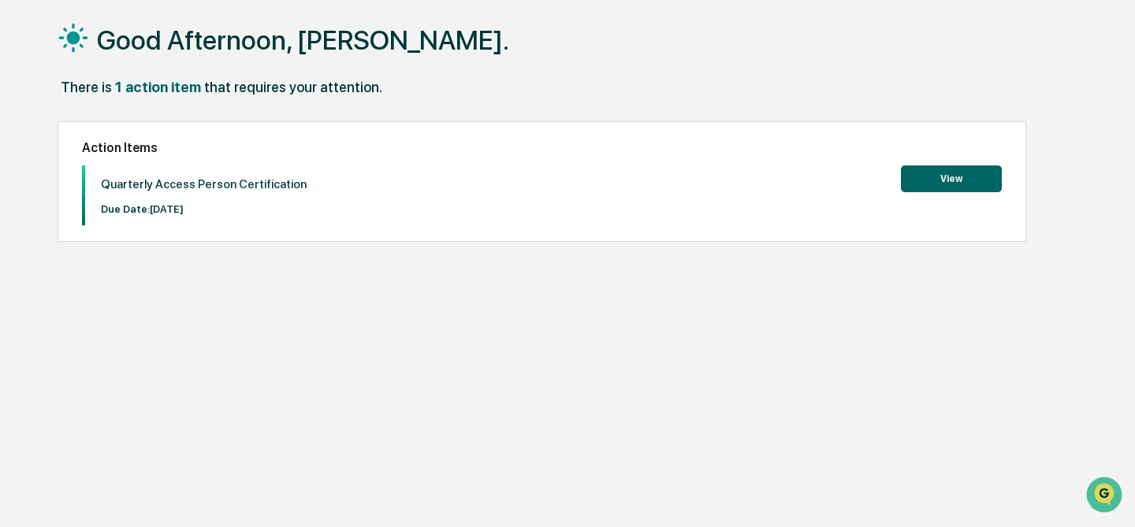
click at [951, 176] on button "View" at bounding box center [951, 178] width 101 height 27
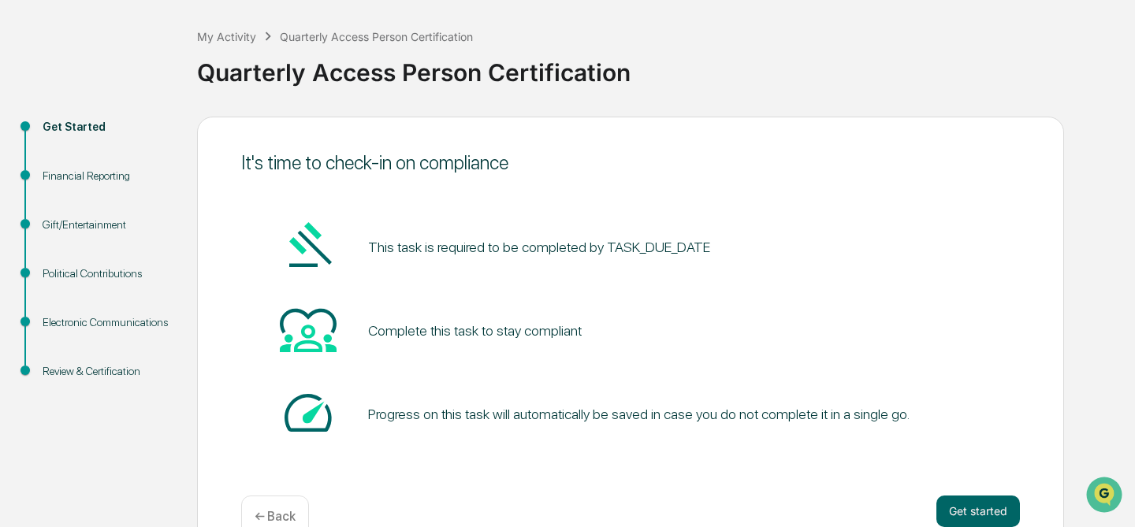
scroll to position [108, 0]
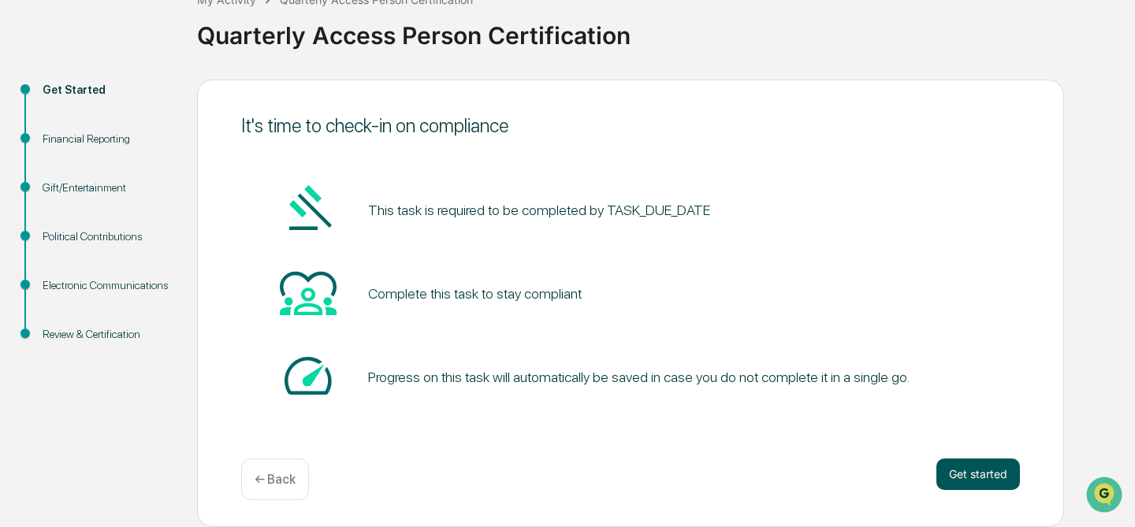
click at [993, 482] on button "Get started" at bounding box center [978, 475] width 84 height 32
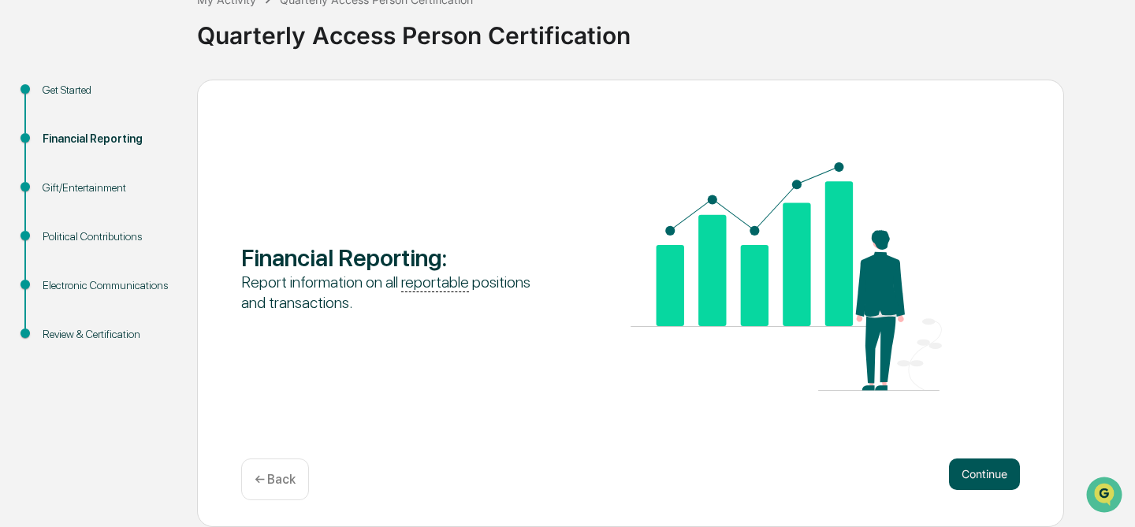
click at [990, 472] on button "Continue" at bounding box center [984, 475] width 71 height 32
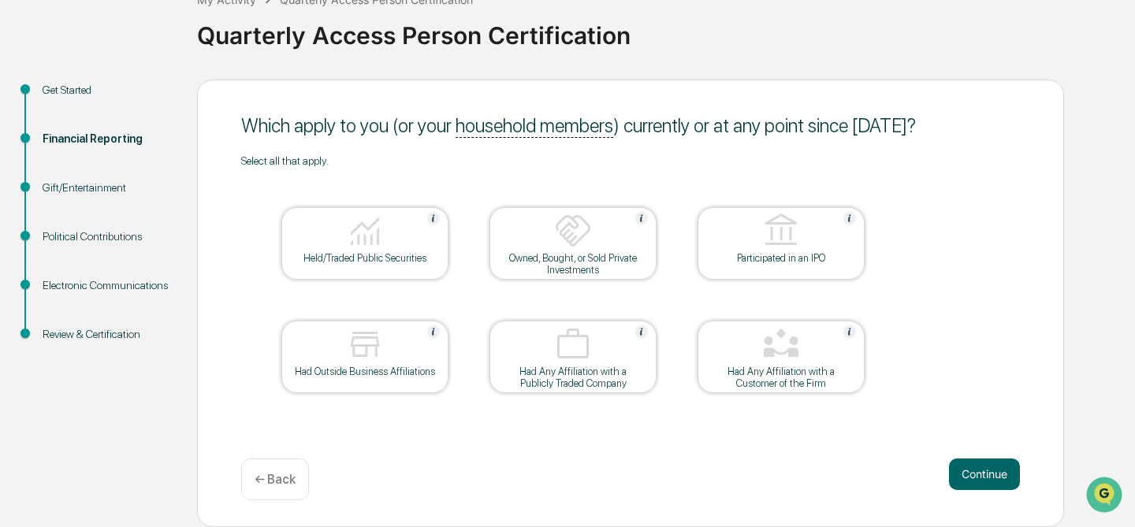
click at [364, 252] on div "Held/Traded Public Securities" at bounding box center [365, 258] width 142 height 12
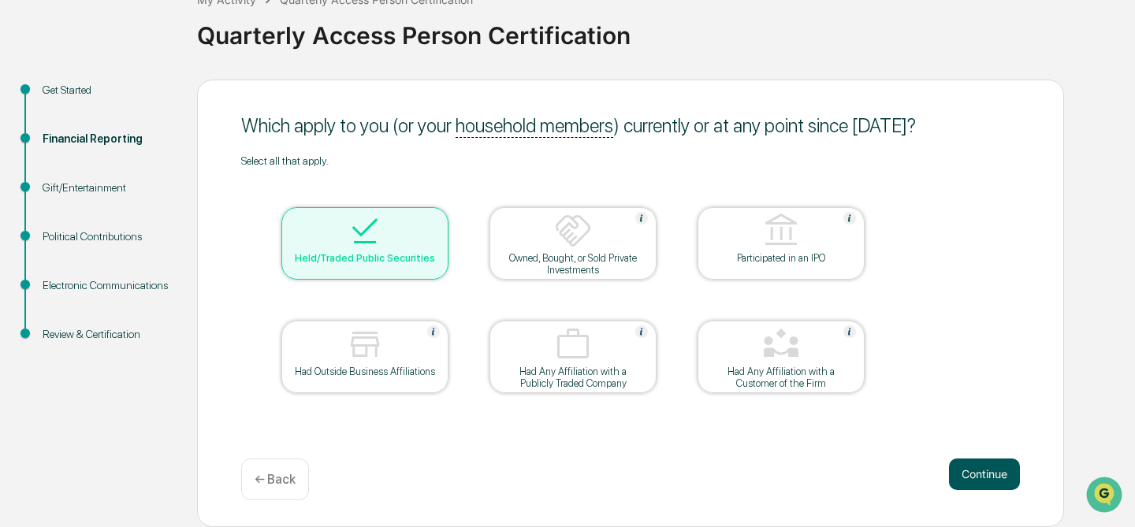
click at [987, 478] on button "Continue" at bounding box center [984, 475] width 71 height 32
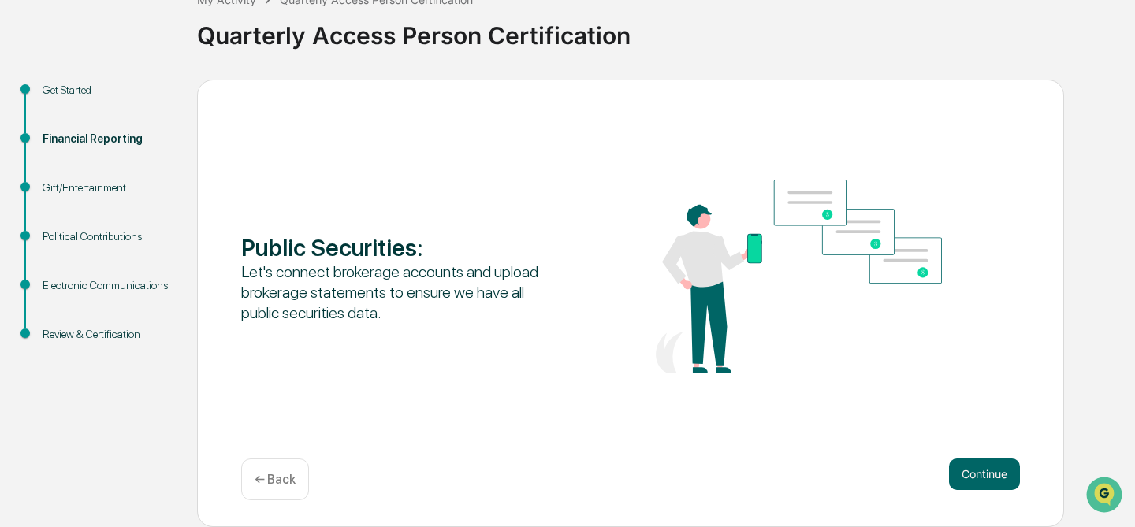
click at [987, 478] on button "Continue" at bounding box center [984, 475] width 71 height 32
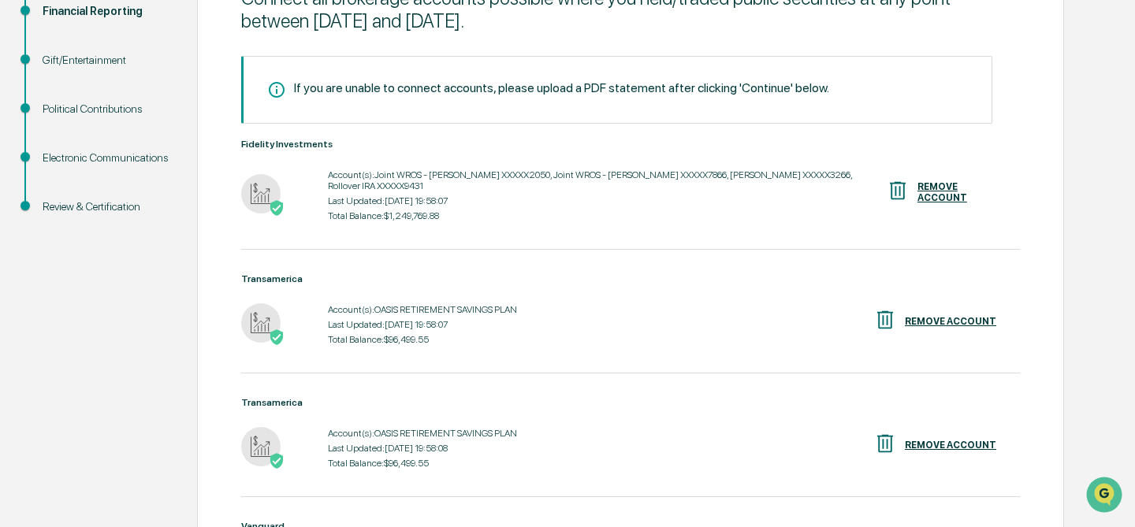
scroll to position [240, 0]
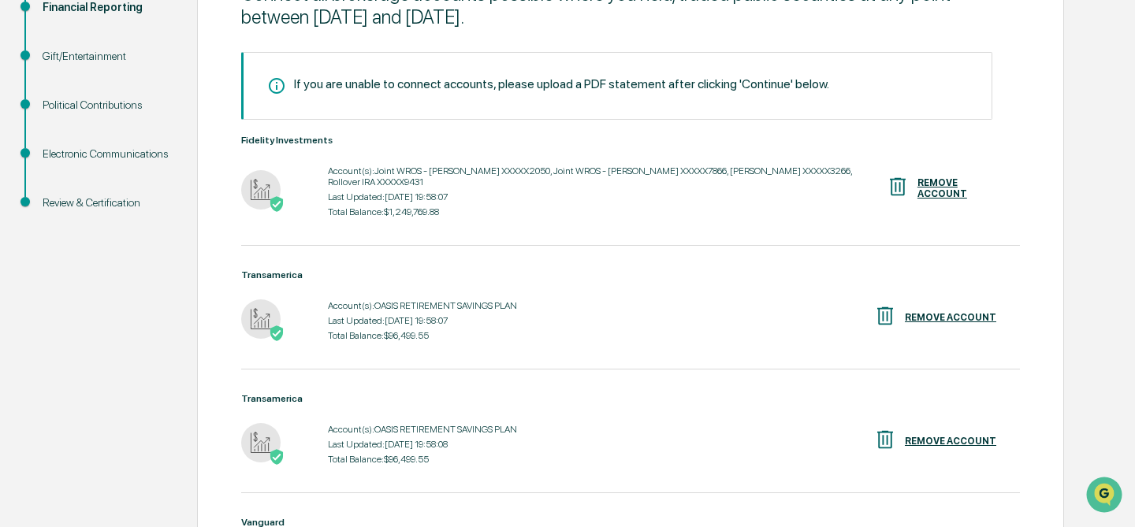
click at [943, 438] on div "REMOVE ACCOUNT" at bounding box center [950, 441] width 91 height 11
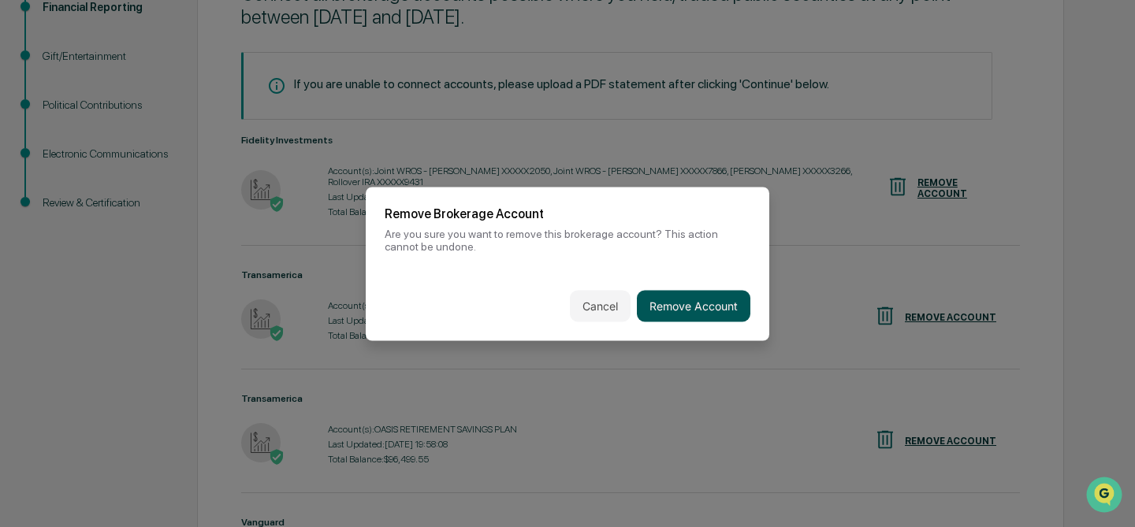
click at [686, 308] on button "Remove Account" at bounding box center [693, 306] width 113 height 32
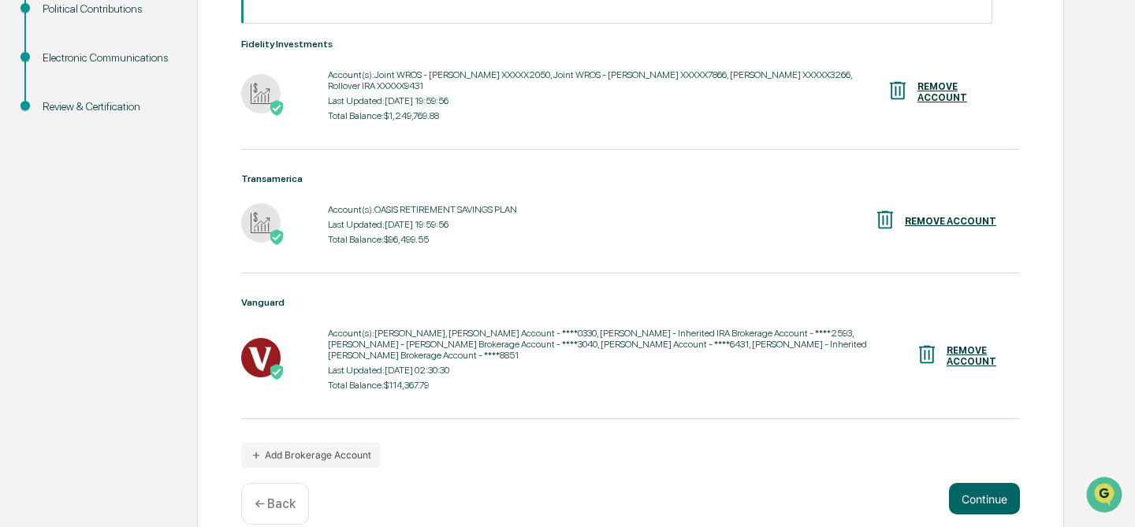
scroll to position [338, 0]
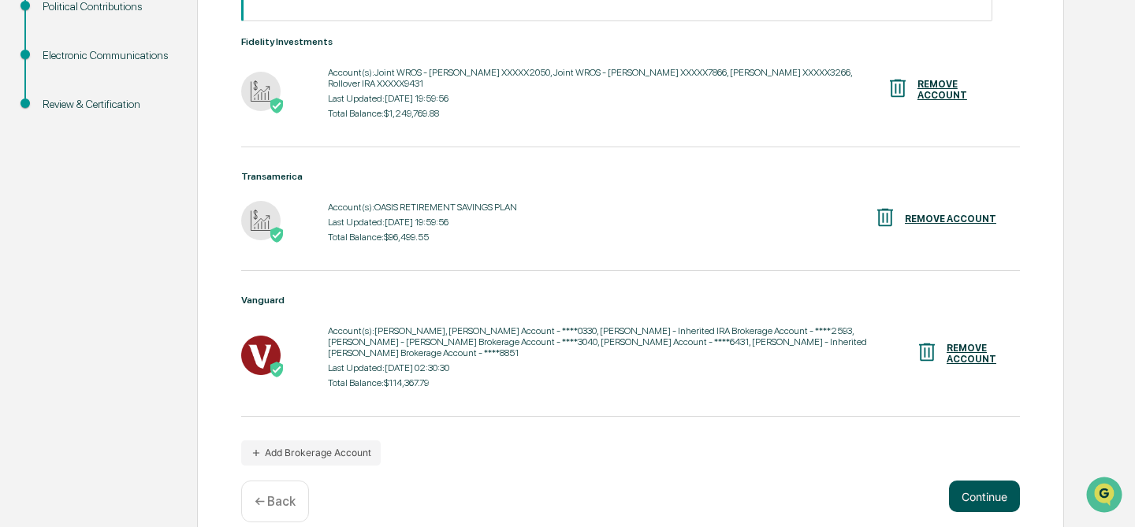
click at [968, 496] on button "Continue" at bounding box center [984, 497] width 71 height 32
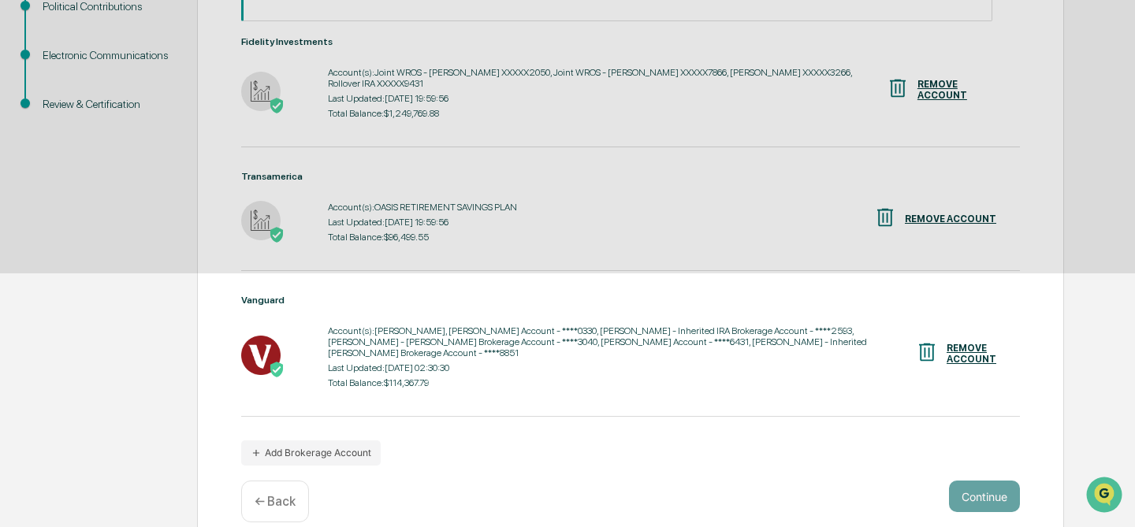
scroll to position [108, 0]
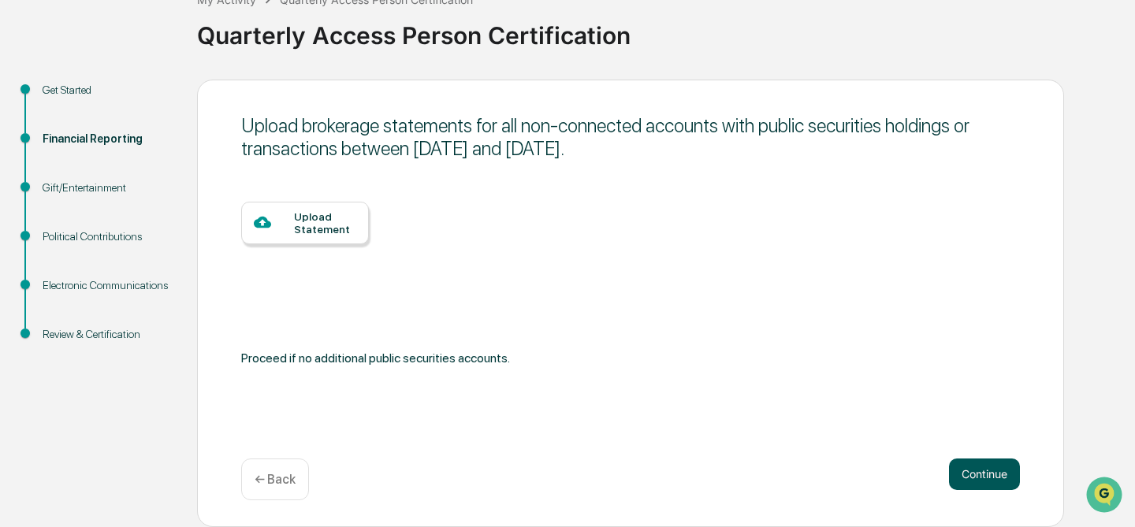
click at [976, 472] on button "Continue" at bounding box center [984, 475] width 71 height 32
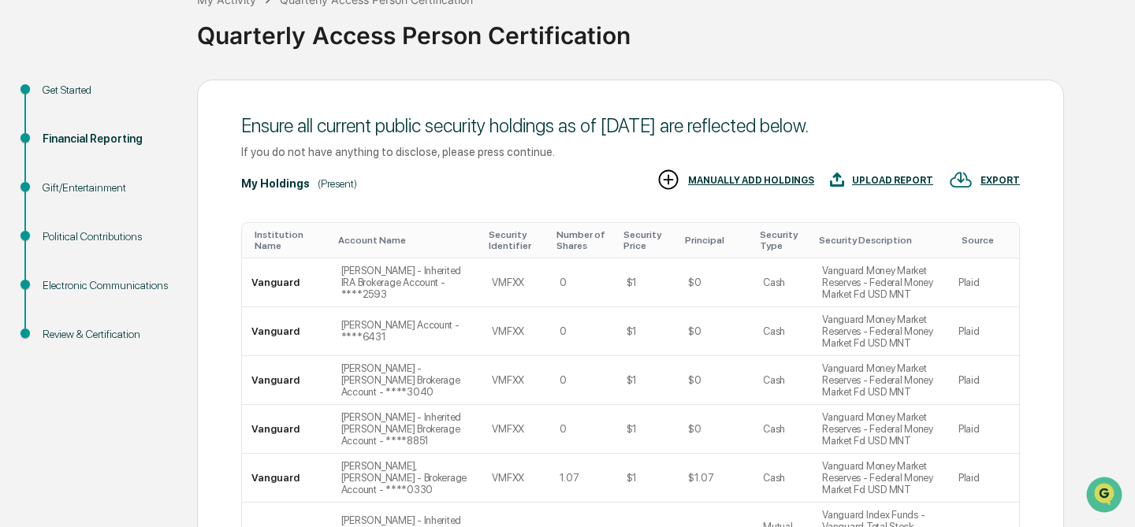
scroll to position [512, 0]
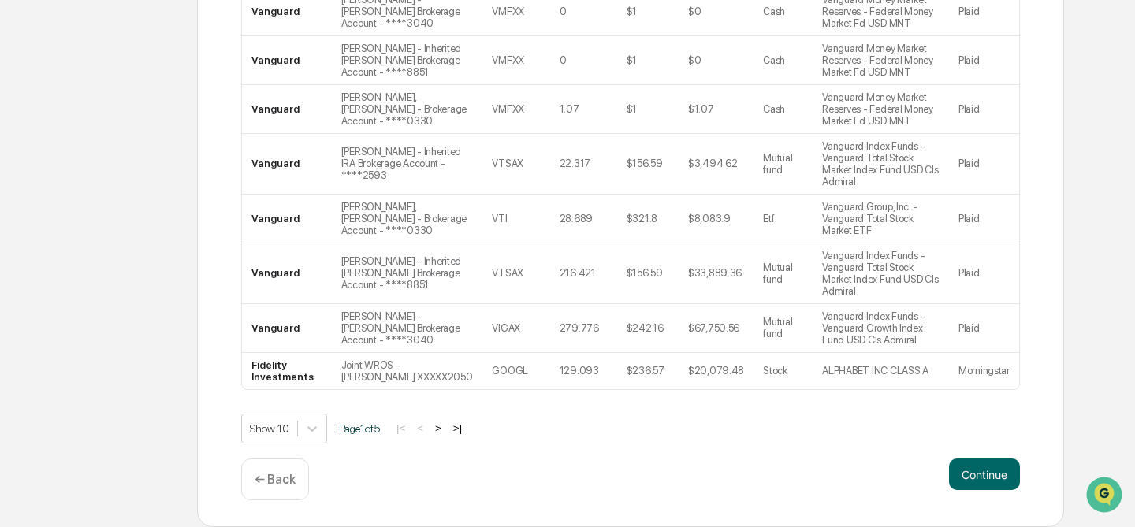
click at [976, 472] on button "Continue" at bounding box center [984, 475] width 71 height 32
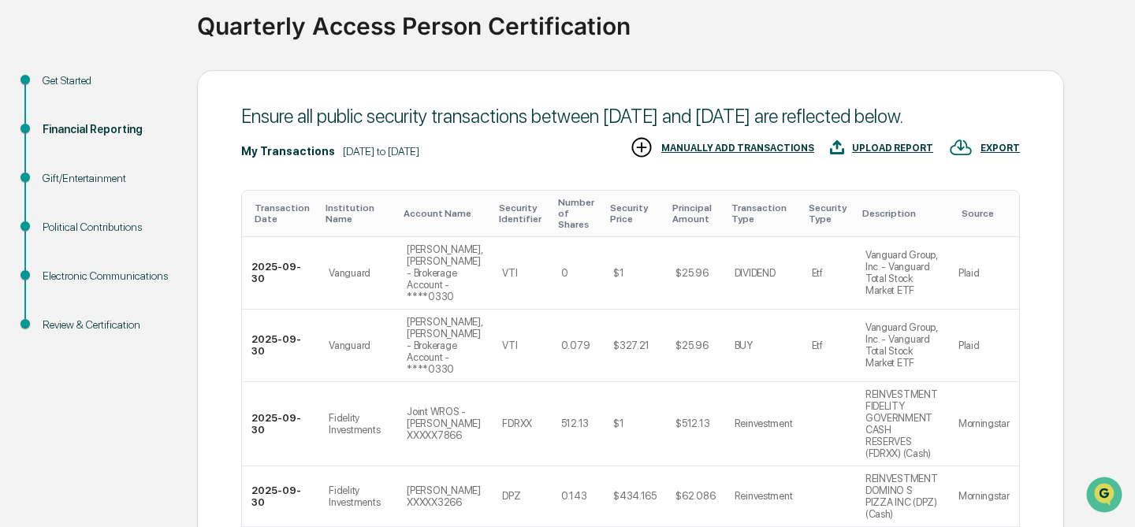
scroll to position [818, 0]
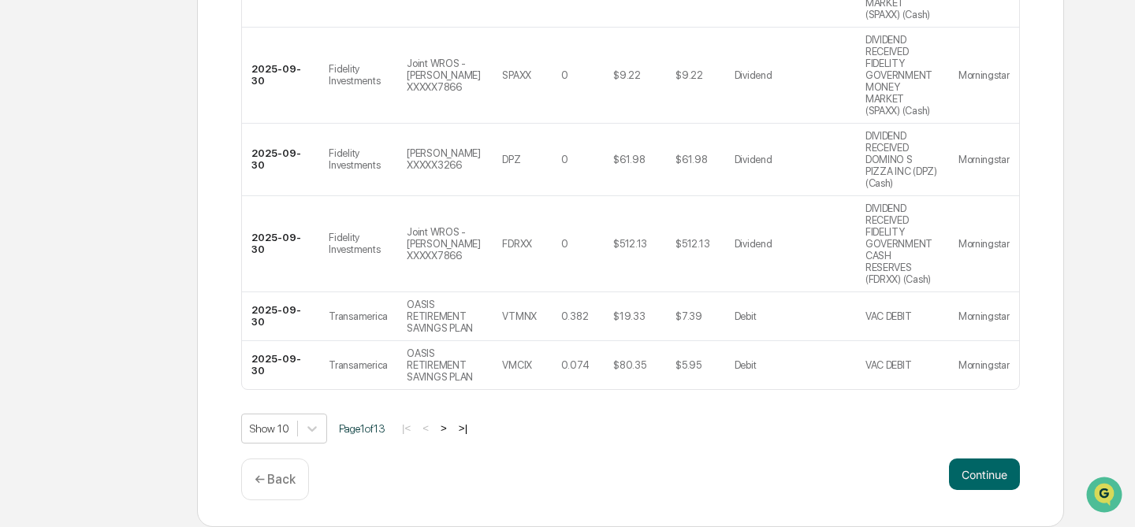
click at [976, 472] on button "Continue" at bounding box center [984, 475] width 71 height 32
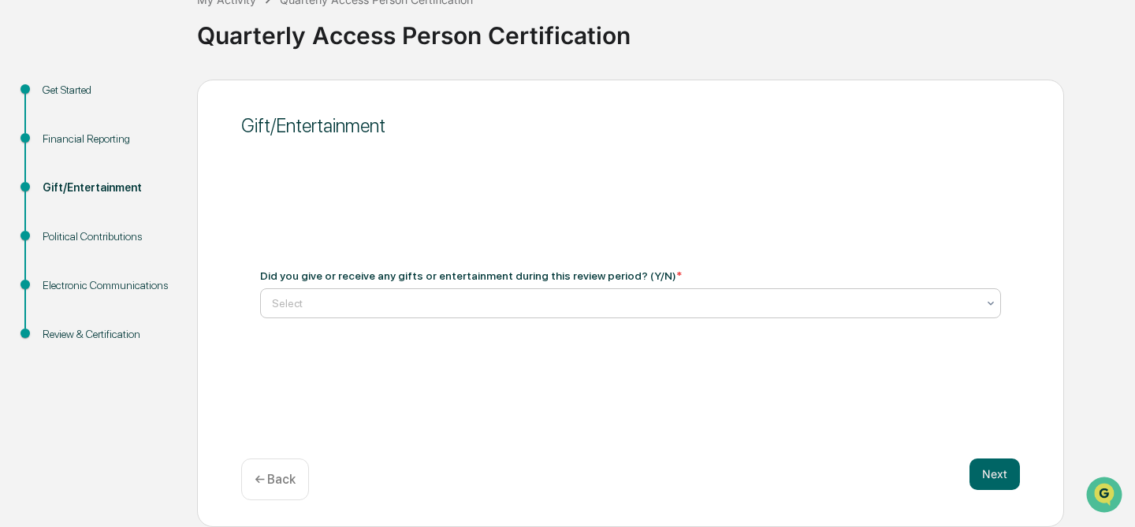
click at [376, 311] on div "Select" at bounding box center [624, 303] width 720 height 22
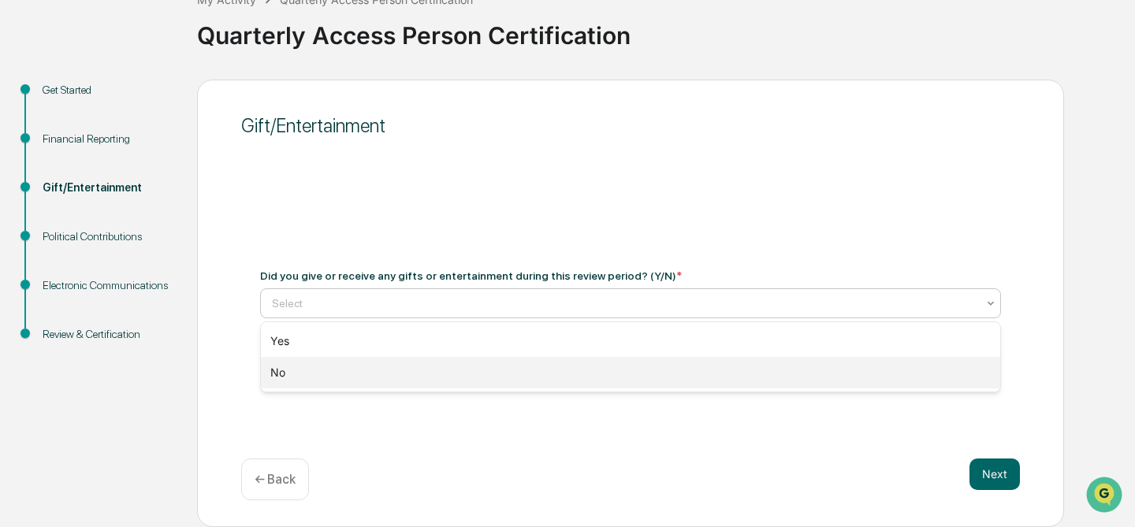
click at [325, 369] on div "No" at bounding box center [630, 373] width 739 height 32
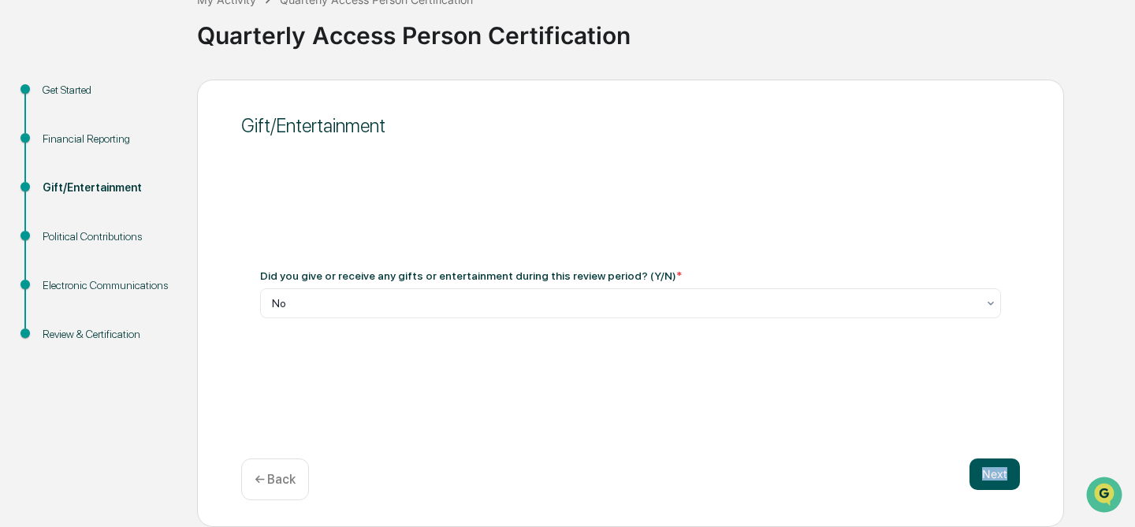
click at [987, 475] on button "Next" at bounding box center [994, 475] width 50 height 32
click at [735, 302] on div at bounding box center [624, 304] width 704 height 16
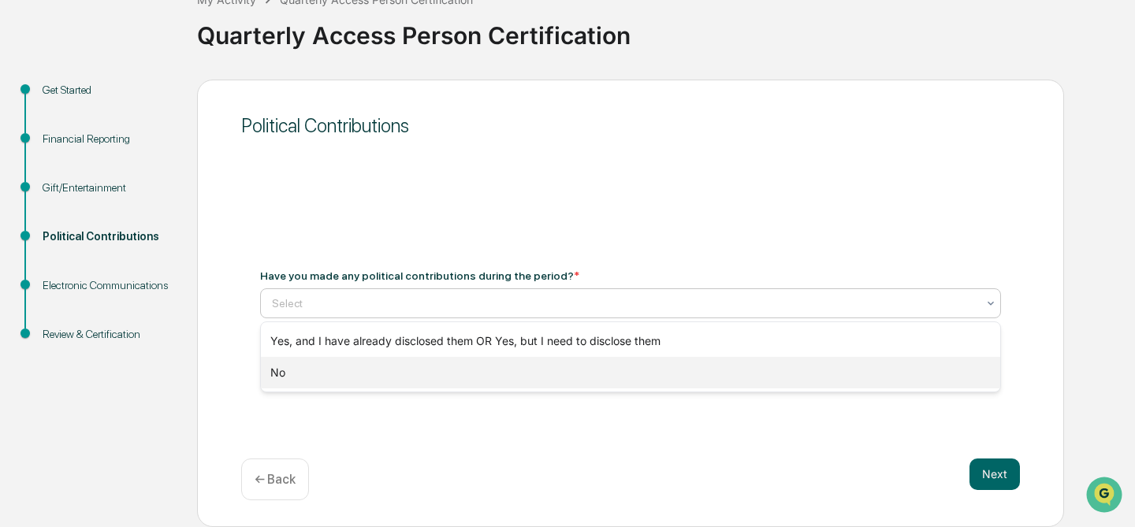
click at [496, 374] on div "No" at bounding box center [630, 373] width 739 height 32
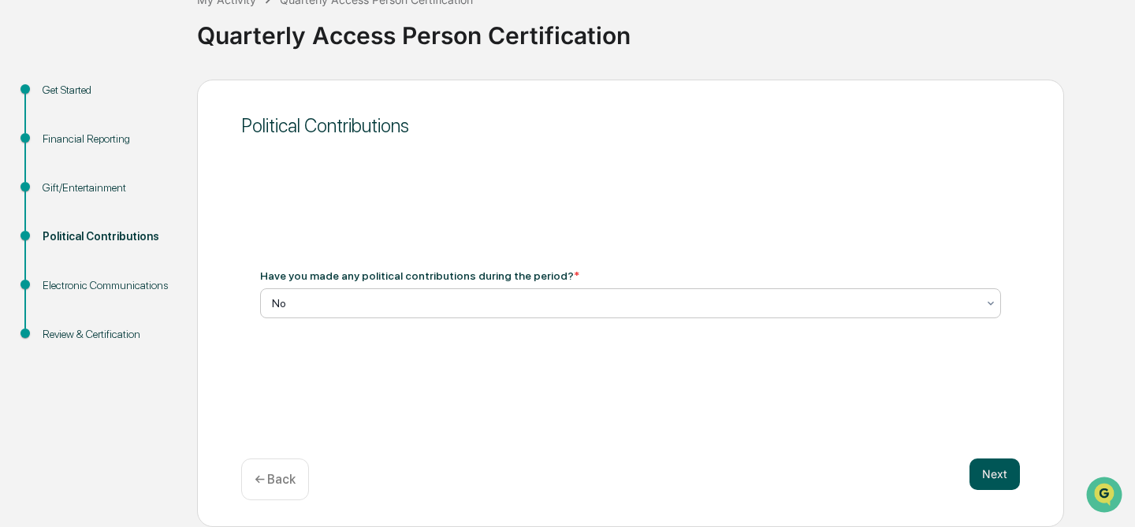
click at [992, 471] on button "Next" at bounding box center [994, 475] width 50 height 32
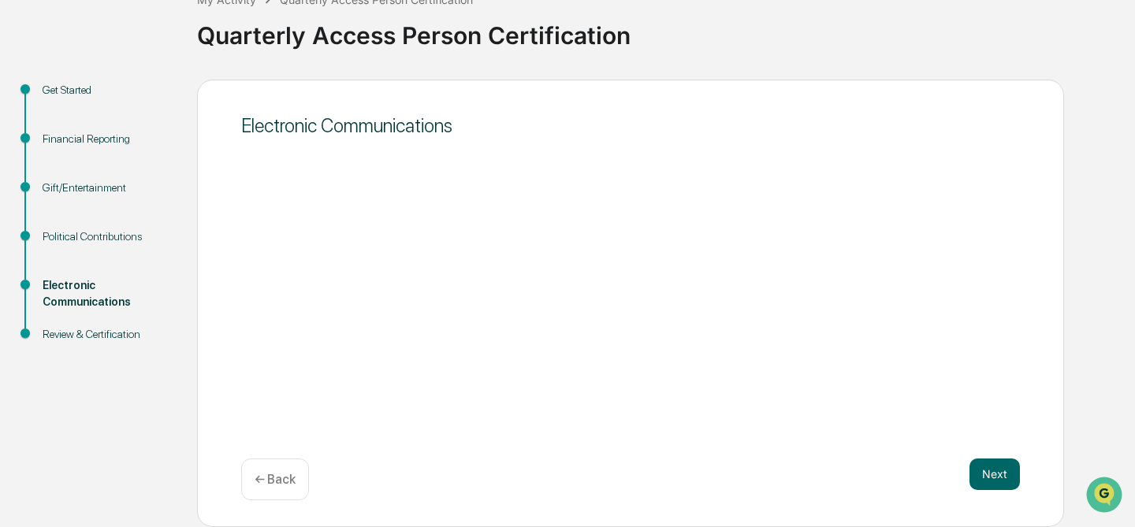
click at [992, 471] on button "Next" at bounding box center [994, 475] width 50 height 32
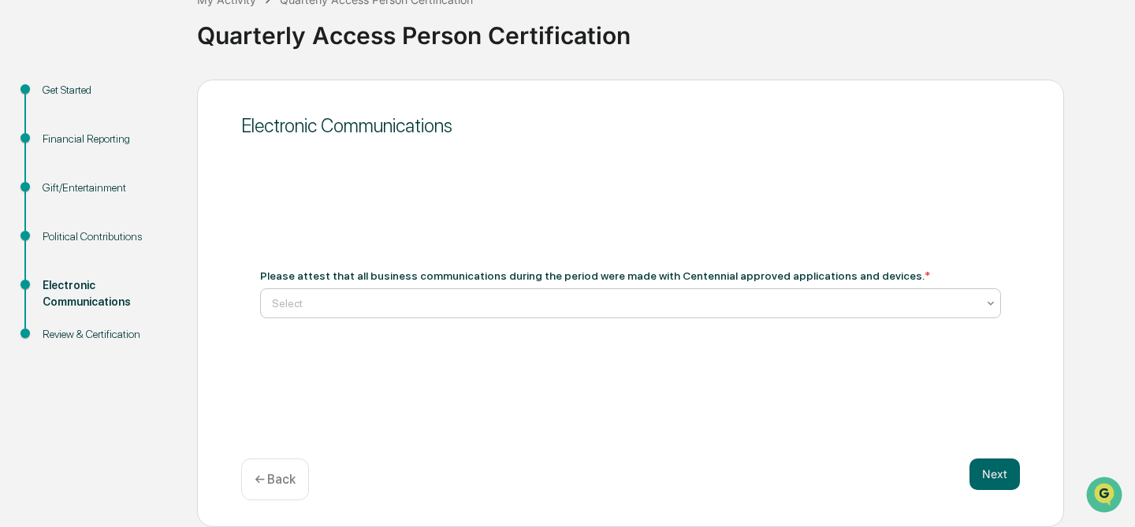
click at [473, 307] on div at bounding box center [624, 304] width 704 height 16
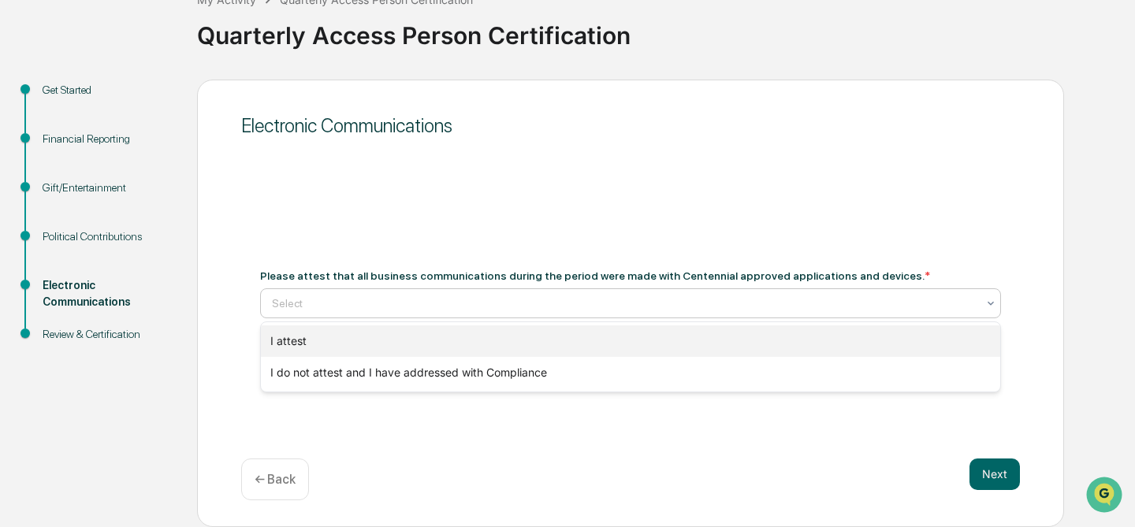
click at [295, 347] on div "I attest" at bounding box center [630, 341] width 739 height 32
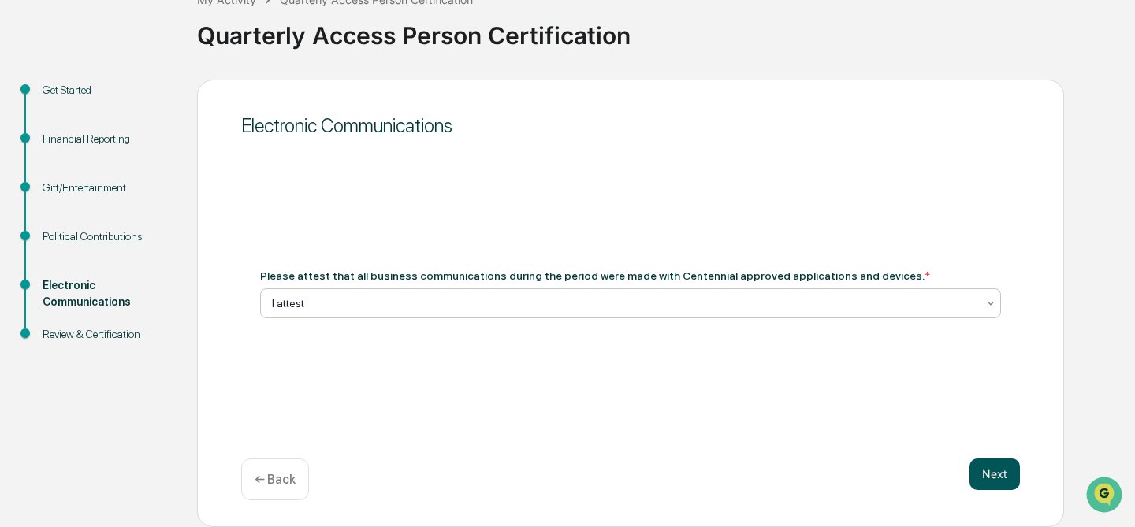
click at [993, 474] on button "Next" at bounding box center [994, 475] width 50 height 32
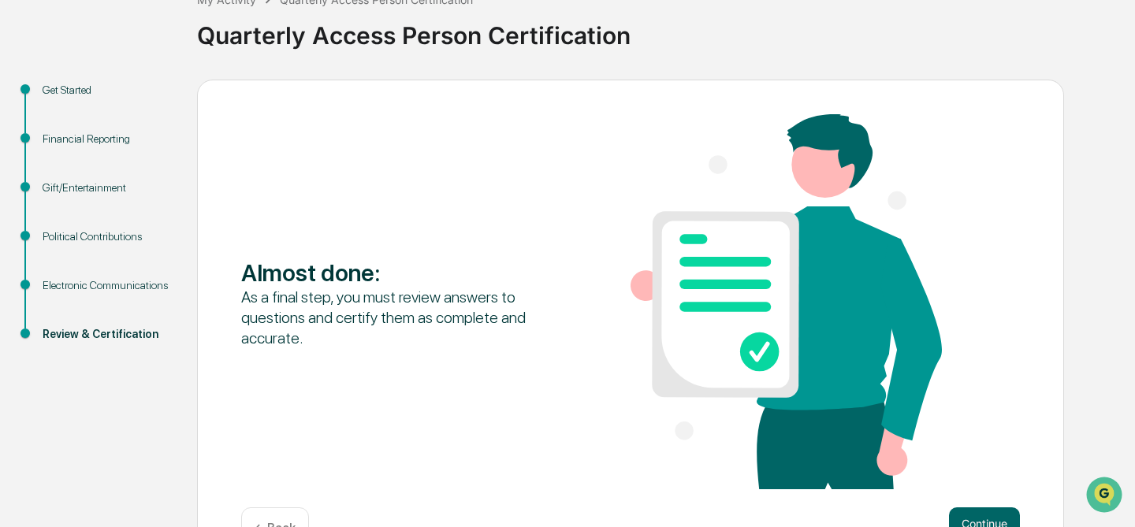
scroll to position [158, 0]
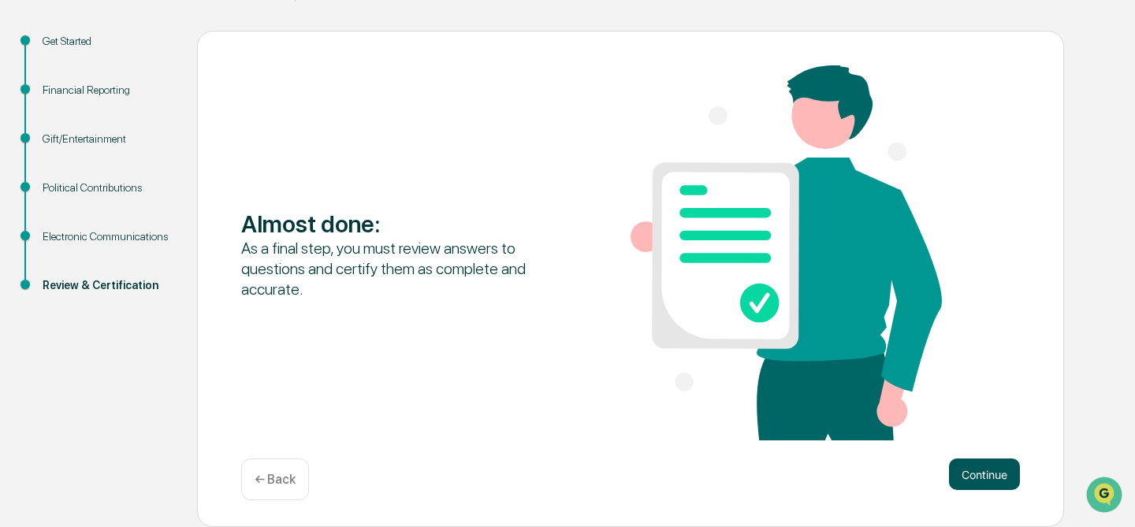
click at [979, 473] on button "Continue" at bounding box center [984, 475] width 71 height 32
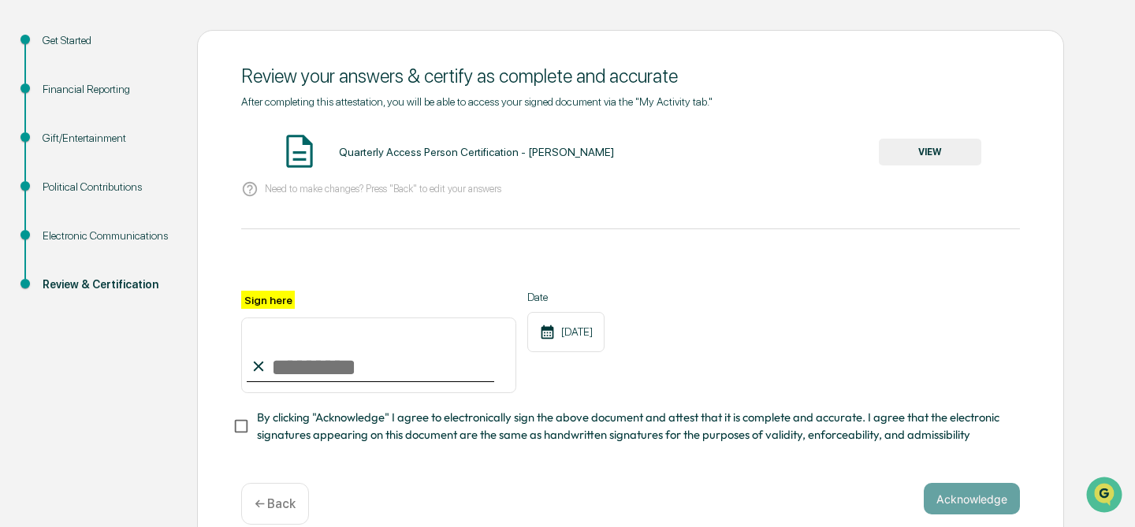
click at [290, 360] on input "Sign here" at bounding box center [378, 356] width 275 height 76
type input "**********"
click at [942, 137] on div "Quarterly Access Person Certification - [PERSON_NAME] VIEW" at bounding box center [630, 153] width 779 height 42
click at [924, 158] on button "VIEW" at bounding box center [930, 152] width 102 height 27
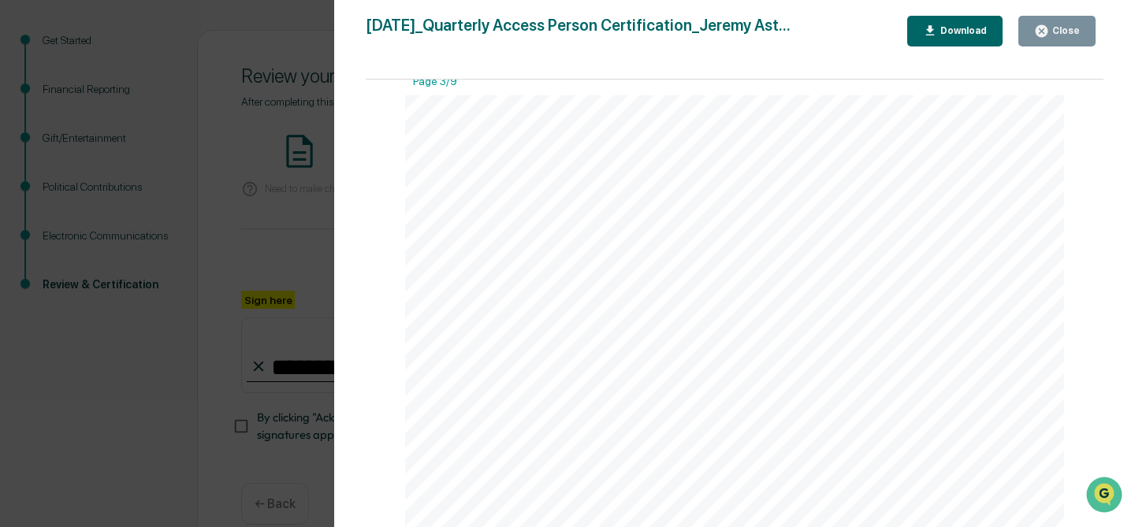
scroll to position [2088, 0]
click at [1044, 28] on icon "button" at bounding box center [1041, 31] width 12 height 12
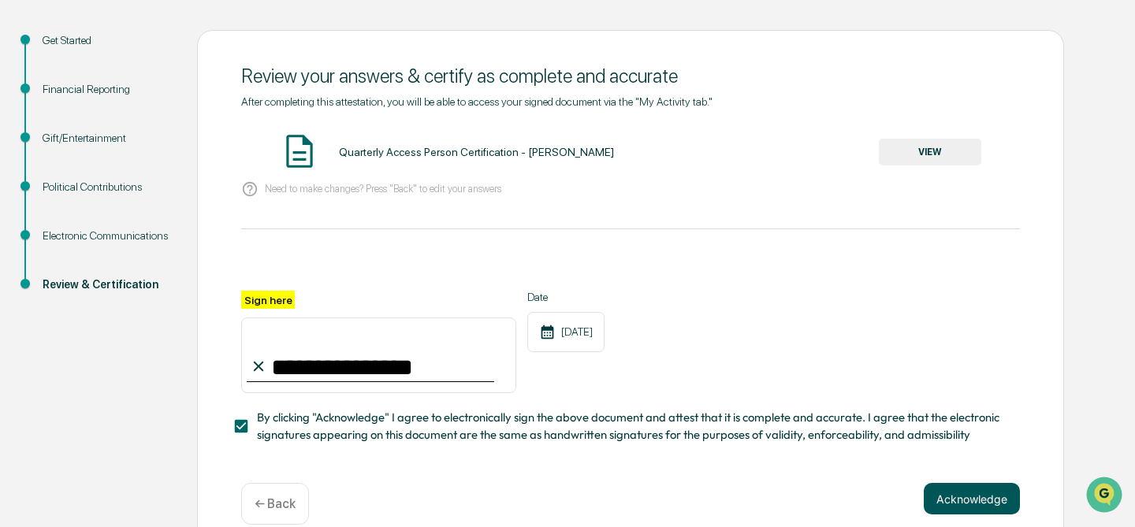
click at [972, 498] on button "Acknowledge" at bounding box center [972, 499] width 96 height 32
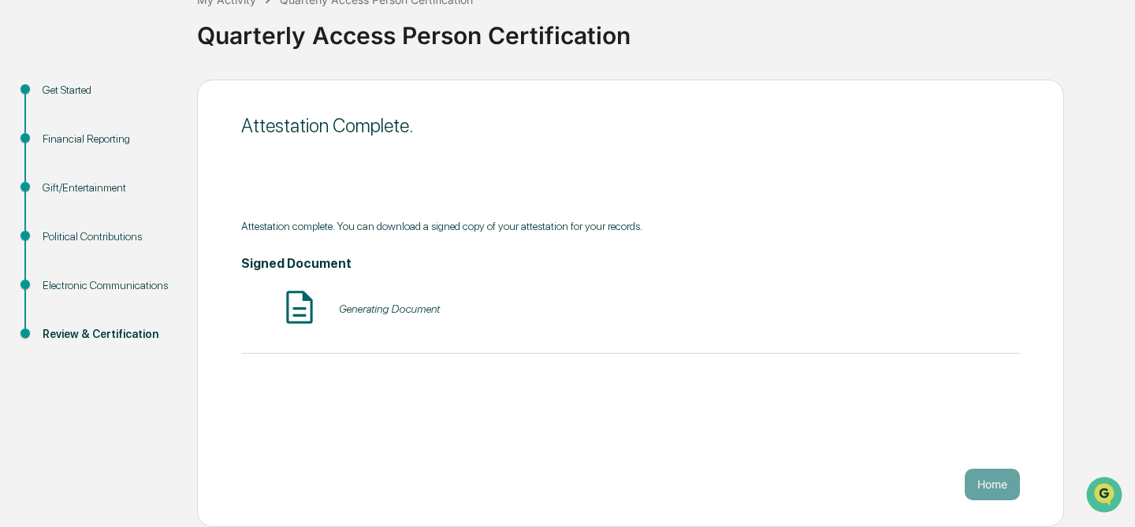
scroll to position [108, 0]
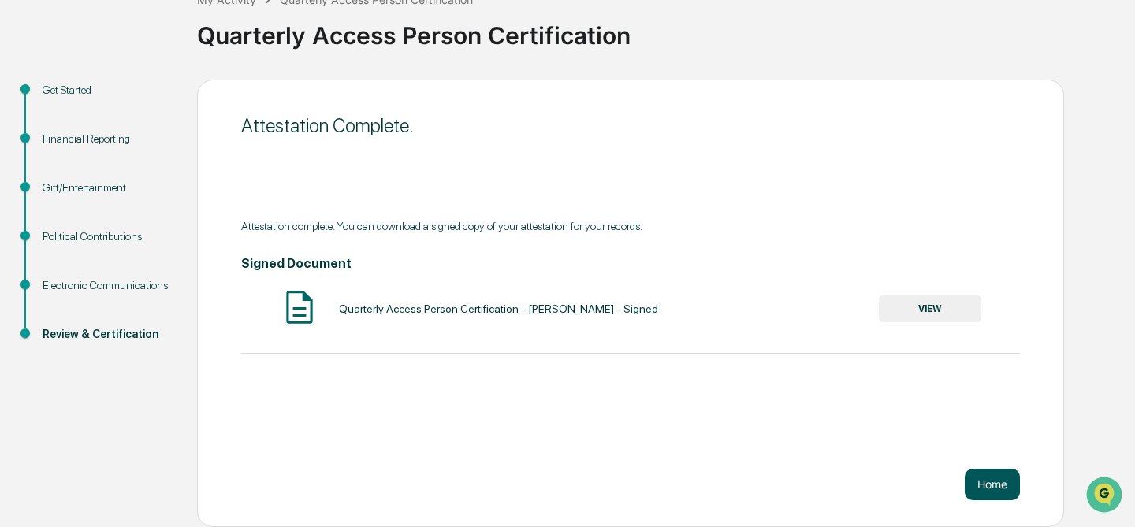
click at [991, 478] on button "Home" at bounding box center [992, 485] width 55 height 32
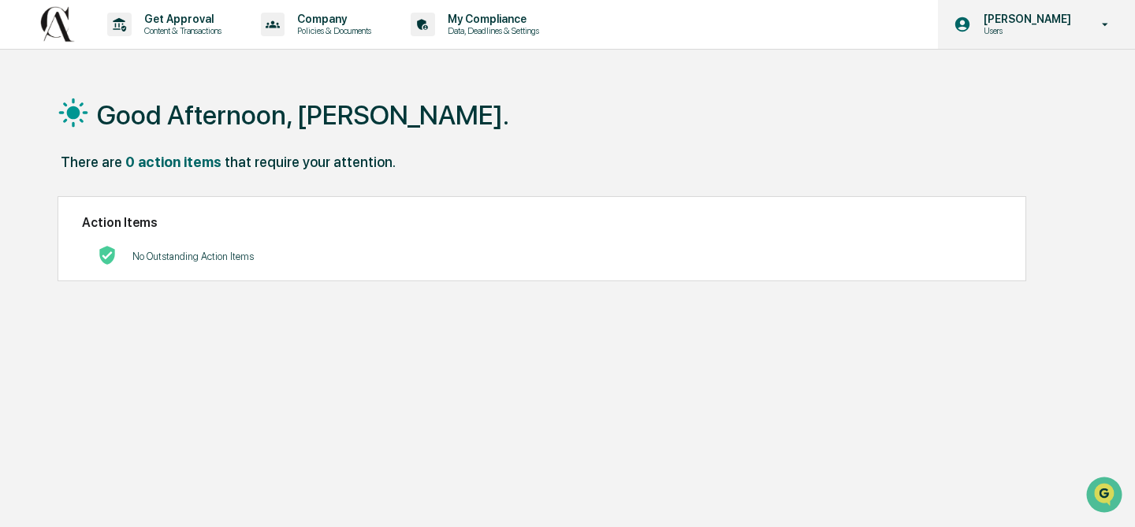
click at [1031, 22] on p "[PERSON_NAME]" at bounding box center [1025, 19] width 108 height 13
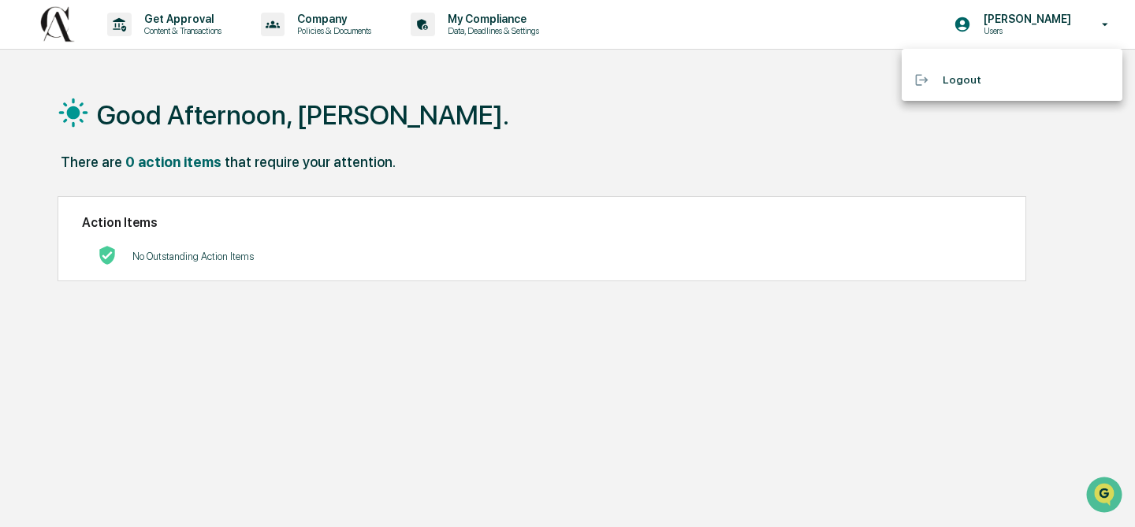
click at [961, 84] on li "Logout" at bounding box center [1011, 79] width 221 height 29
